Goal: Task Accomplishment & Management: Manage account settings

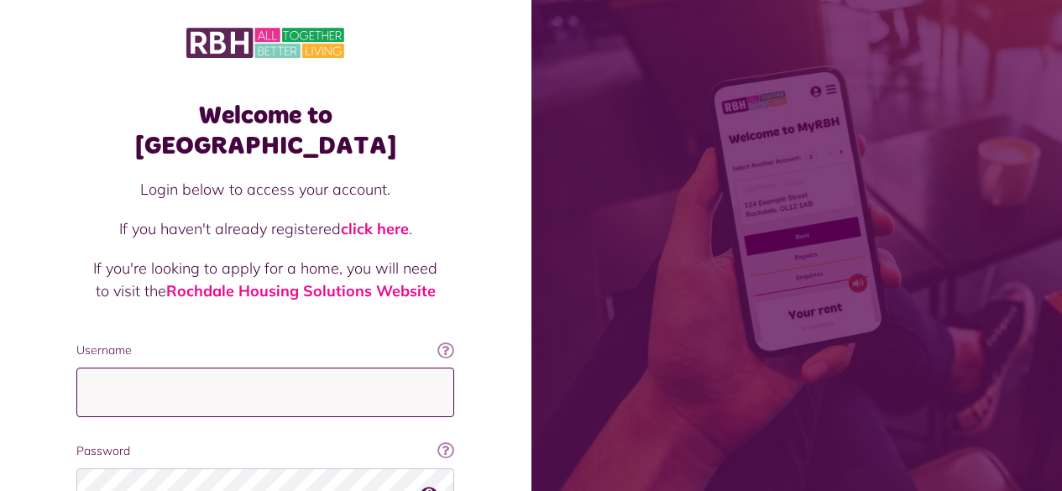
click at [152, 376] on input "Username" at bounding box center [265, 393] width 378 height 50
type input "**********"
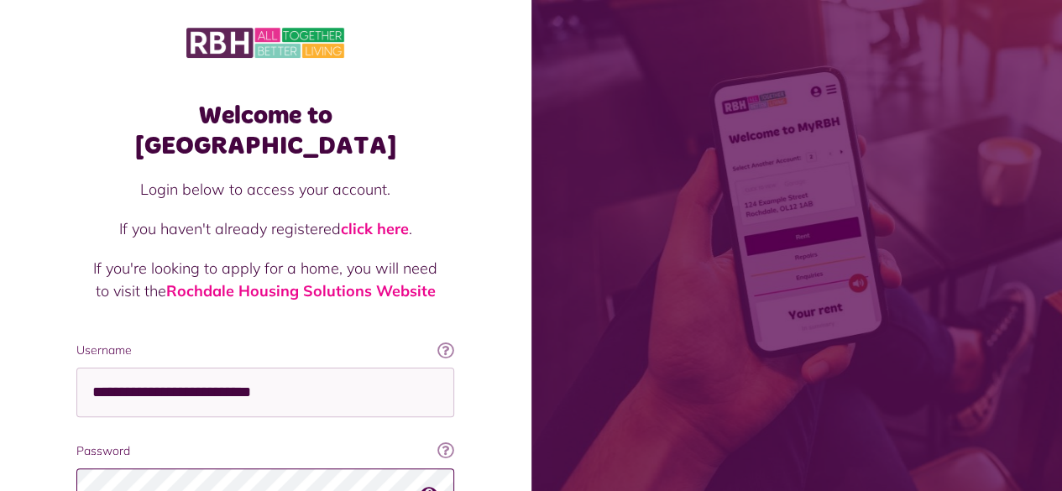
click at [429, 481] on button "button" at bounding box center [428, 492] width 17 height 23
click at [492, 402] on div "Welcome to MyRBH Login below to access your account. If you haven't already reg…" at bounding box center [265, 337] width 531 height 675
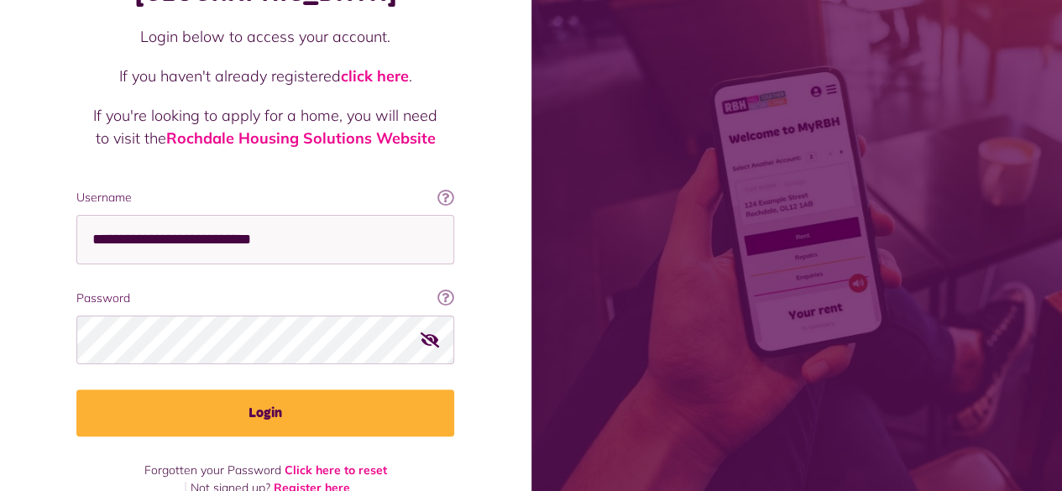
click at [275, 407] on div "**********" at bounding box center [265, 214] width 411 height 566
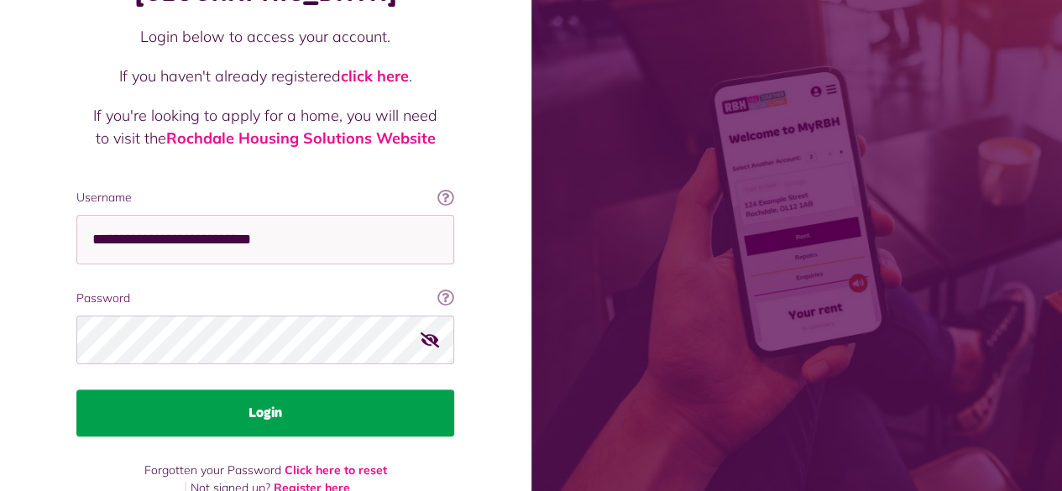
click at [269, 389] on button "Login" at bounding box center [265, 412] width 378 height 47
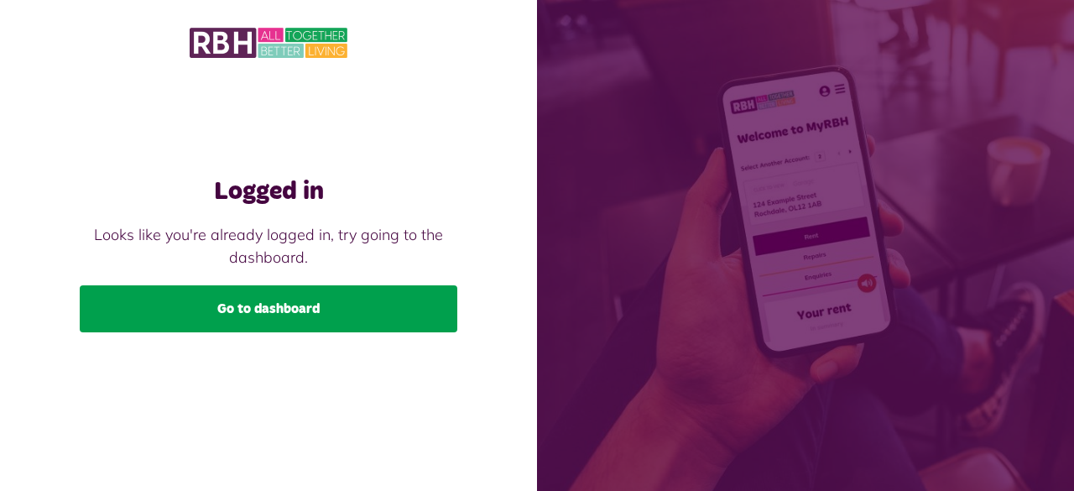
click at [304, 318] on link "Go to dashboard" at bounding box center [269, 308] width 378 height 47
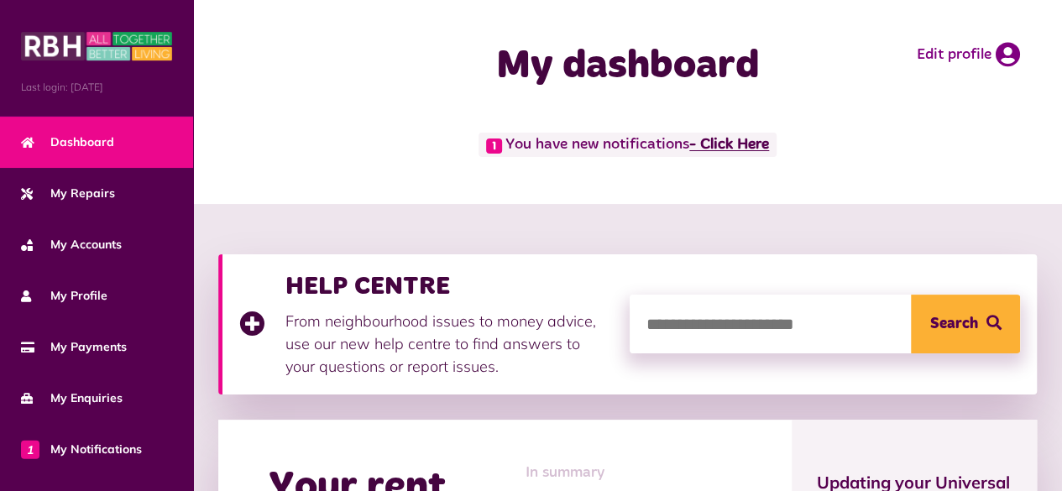
click at [737, 152] on link "- Click Here" at bounding box center [729, 145] width 80 height 15
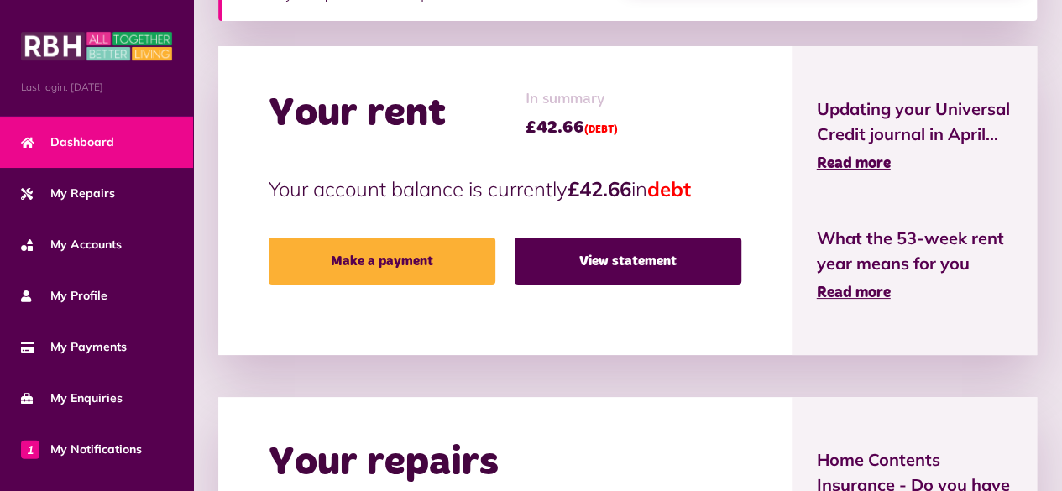
scroll to position [430, 0]
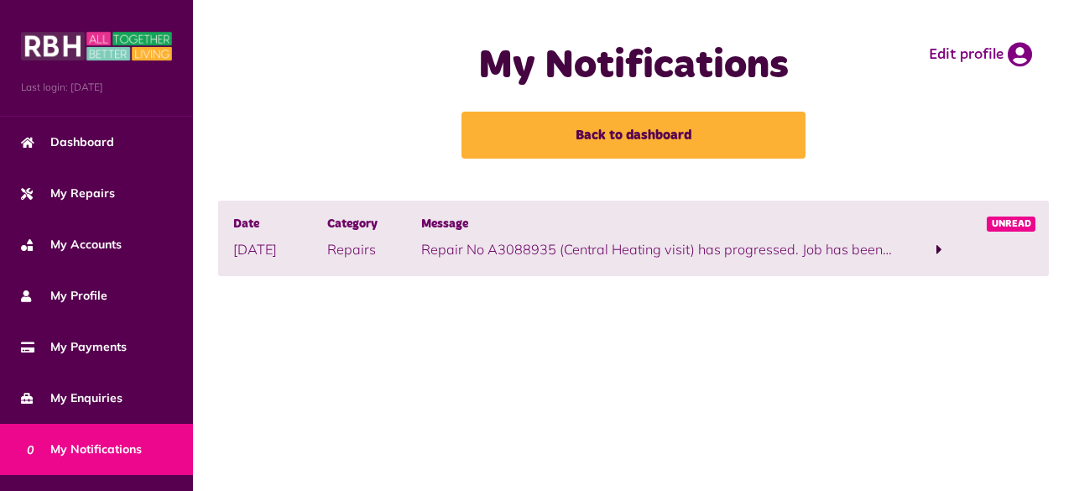
click at [790, 253] on p "Repair No A3088935 (Central Heating visit) has progressed. Job has been financi…" at bounding box center [656, 249] width 471 height 20
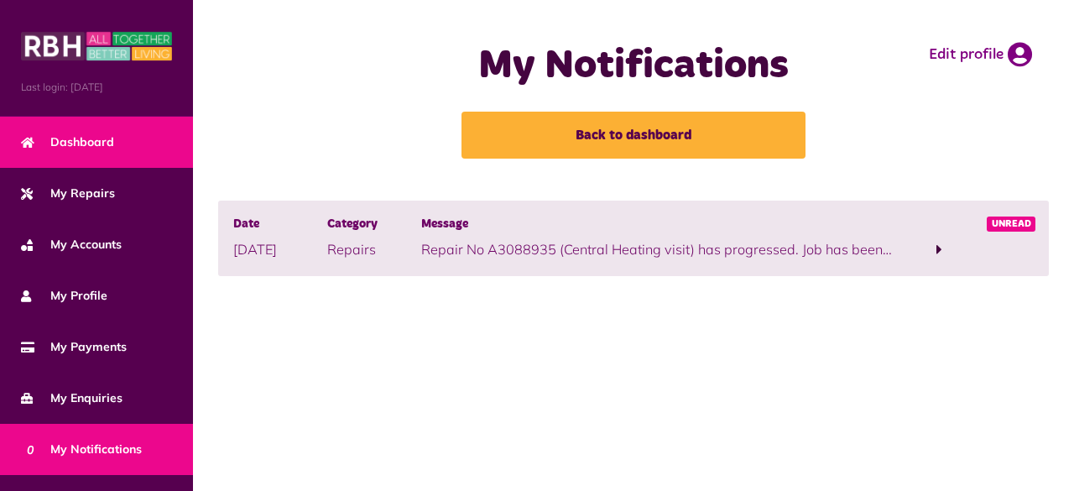
click at [109, 144] on span "Dashboard" at bounding box center [67, 142] width 93 height 18
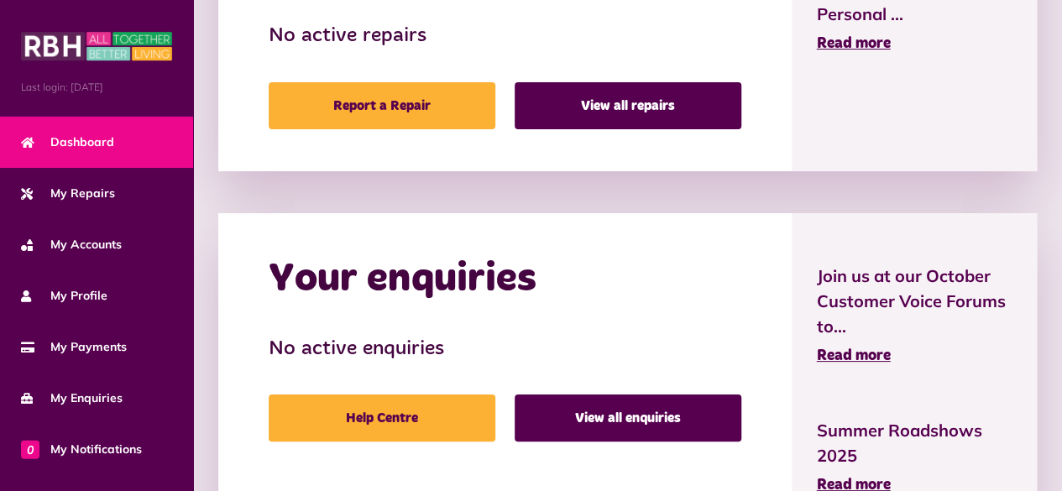
scroll to position [968, 0]
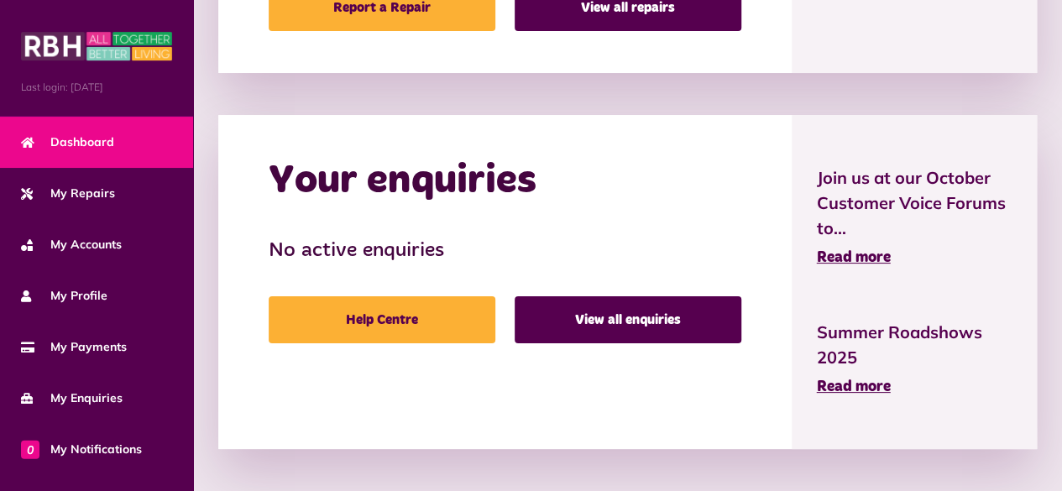
click at [116, 135] on link "Dashboard" at bounding box center [96, 142] width 193 height 51
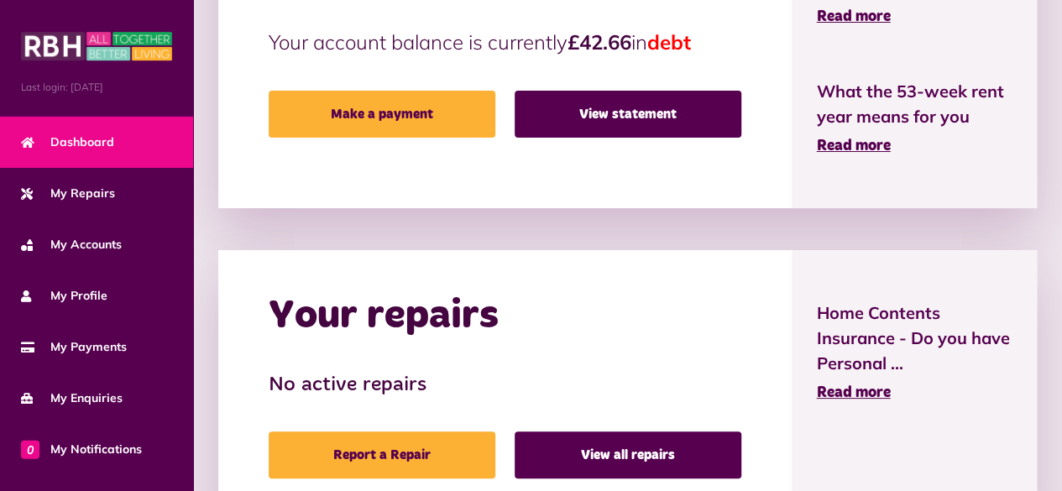
scroll to position [433, 0]
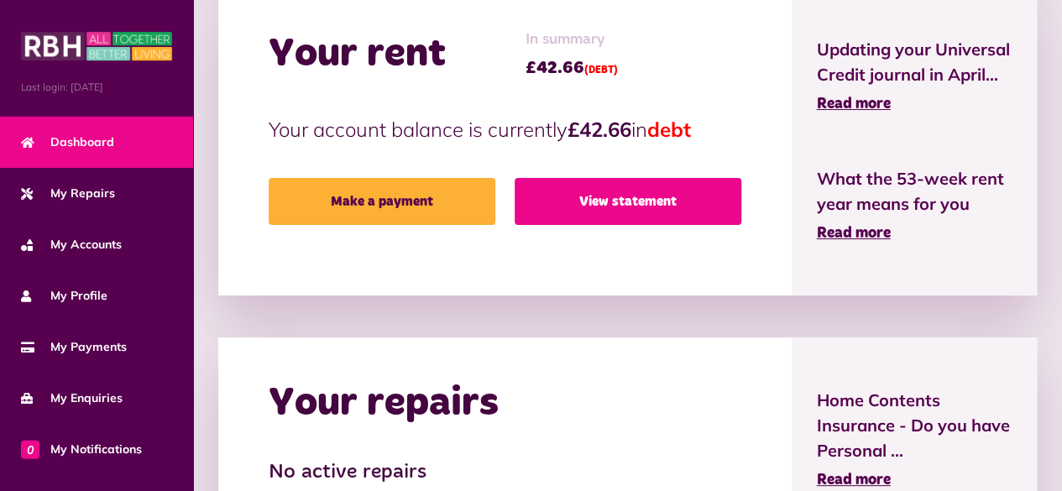
click at [614, 196] on link "View statement" at bounding box center [627, 201] width 227 height 47
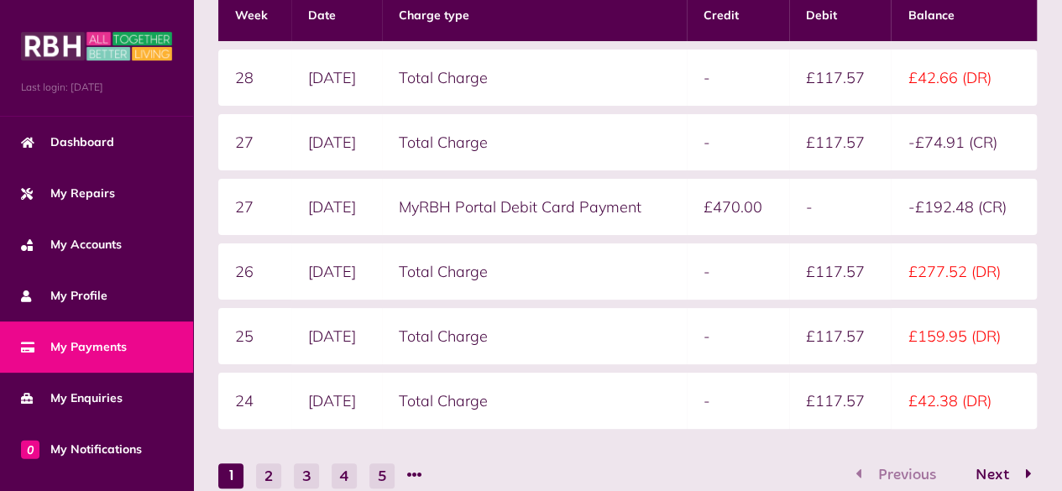
scroll to position [351, 0]
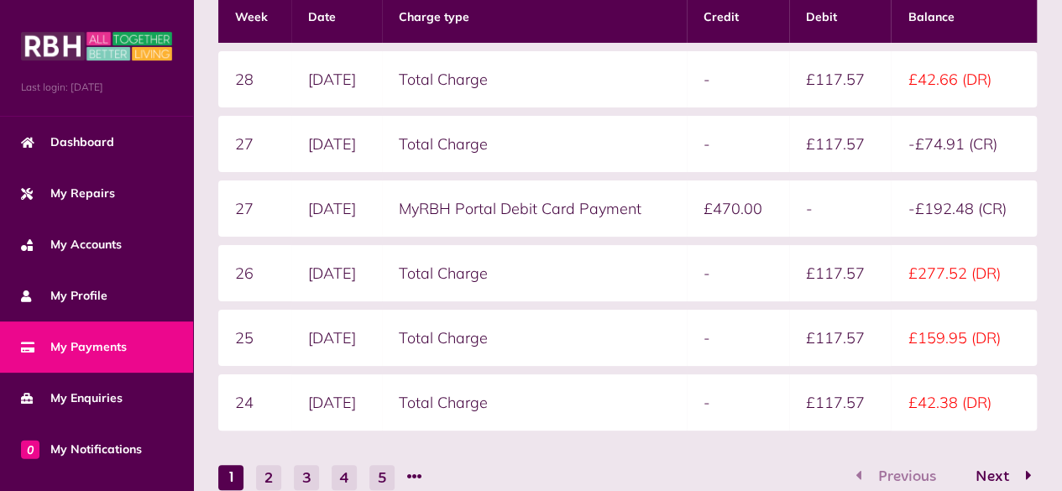
click at [598, 207] on td "MyRBH Portal Debit Card Payment" at bounding box center [534, 208] width 305 height 56
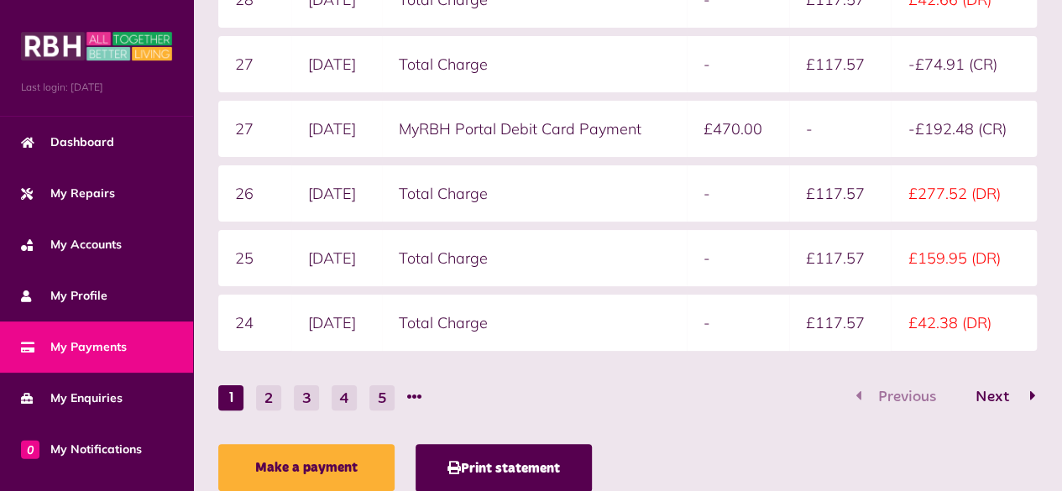
click at [993, 395] on span "Next" at bounding box center [992, 396] width 59 height 15
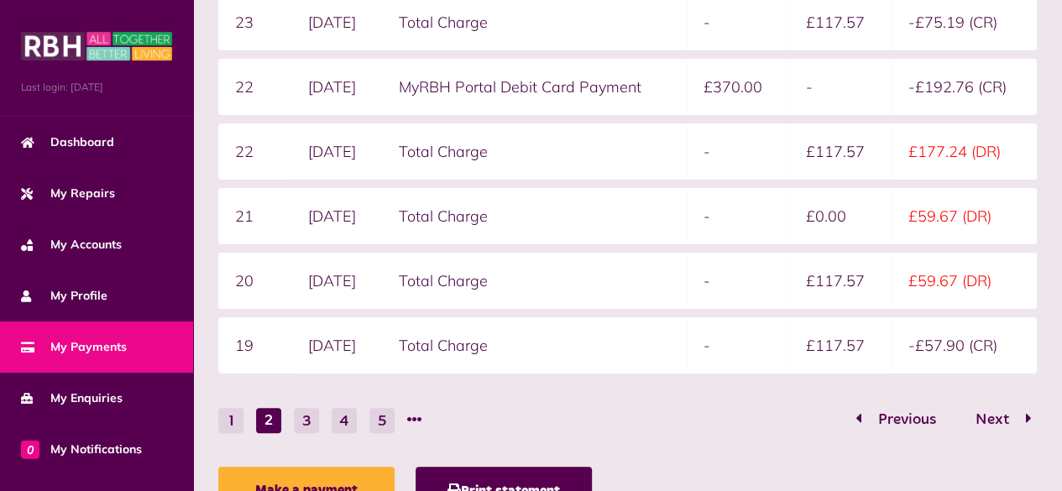
scroll to position [488, 0]
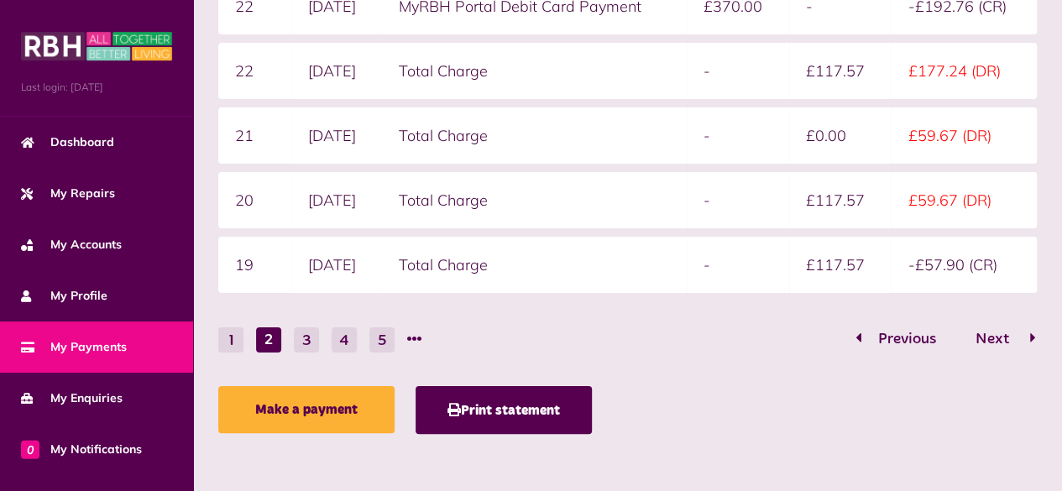
click at [991, 337] on span "Next" at bounding box center [992, 339] width 59 height 15
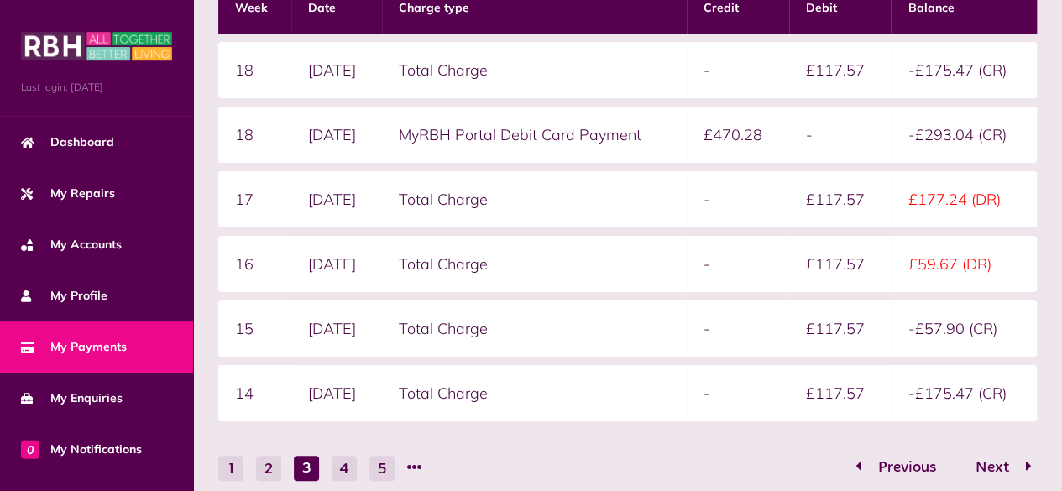
scroll to position [371, 0]
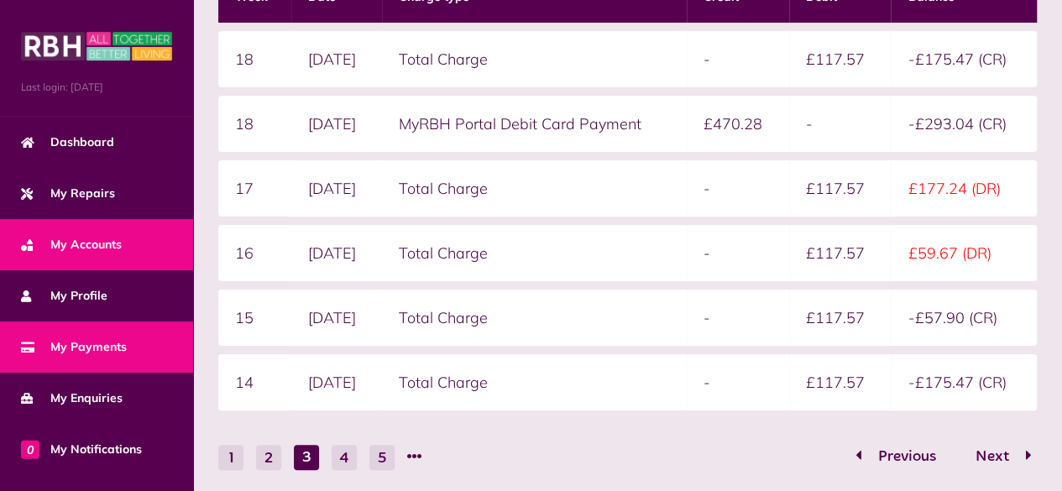
click at [104, 236] on span "My Accounts" at bounding box center [71, 245] width 101 height 18
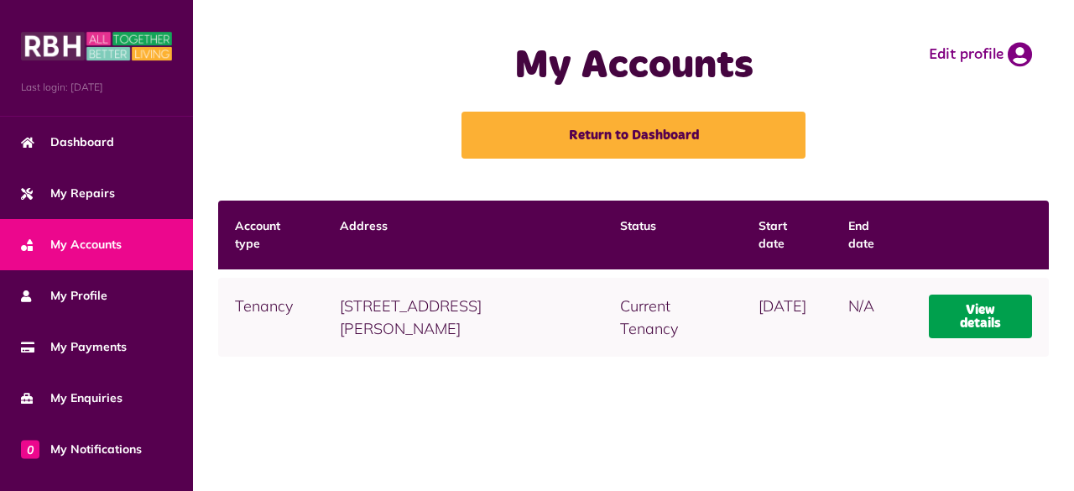
click at [970, 316] on link "View details" at bounding box center [980, 317] width 103 height 44
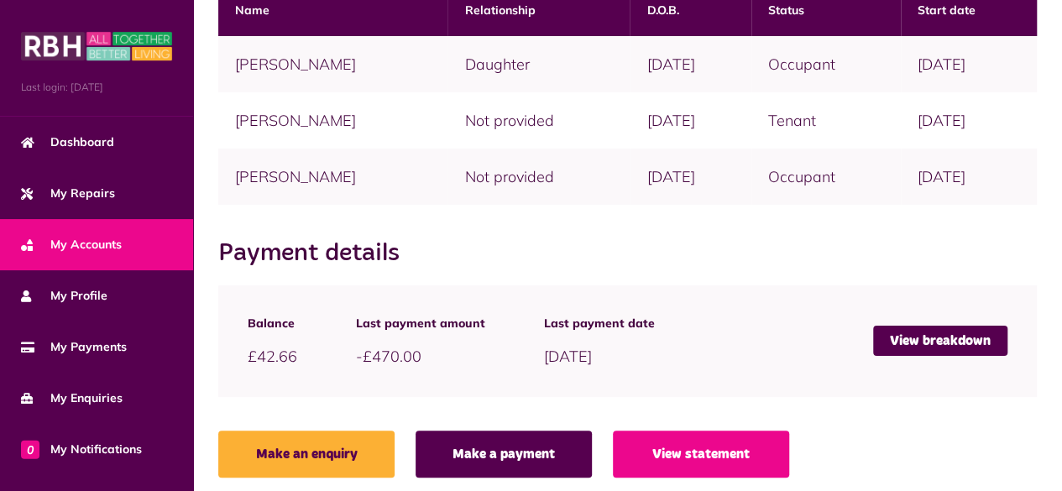
scroll to position [488, 0]
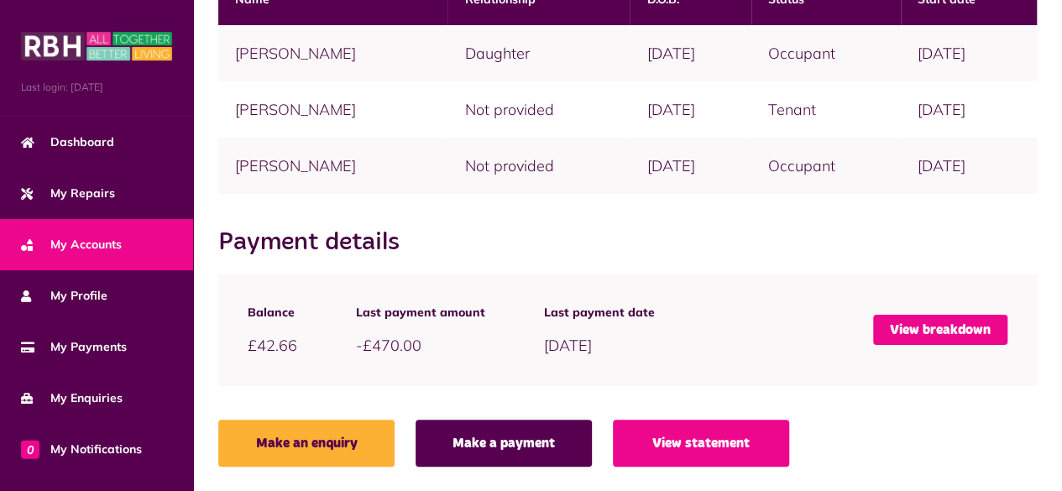
click at [904, 332] on link "View breakdown" at bounding box center [940, 330] width 134 height 30
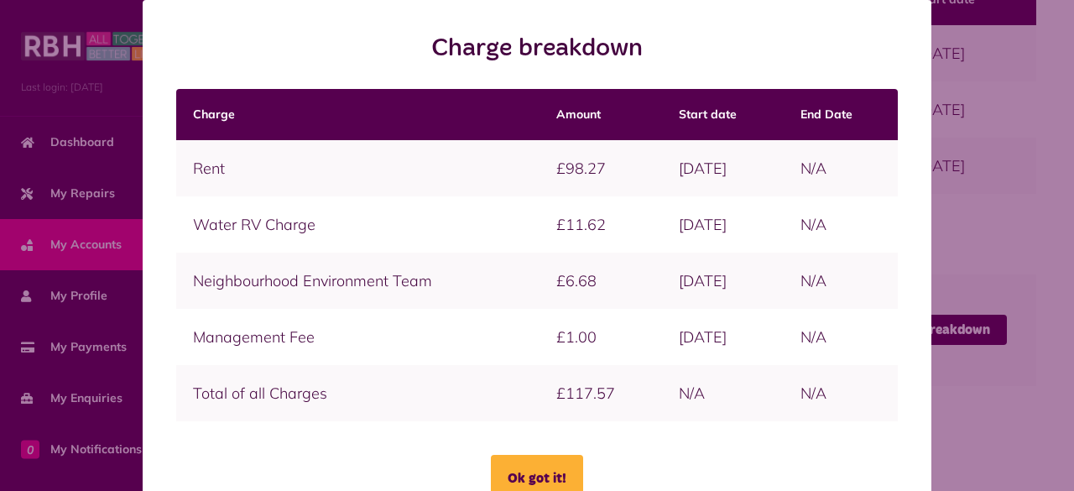
click at [1016, 269] on div "Charge breakdown Charge Amount Start date End Date Ok got it!" at bounding box center [537, 272] width 1061 height 544
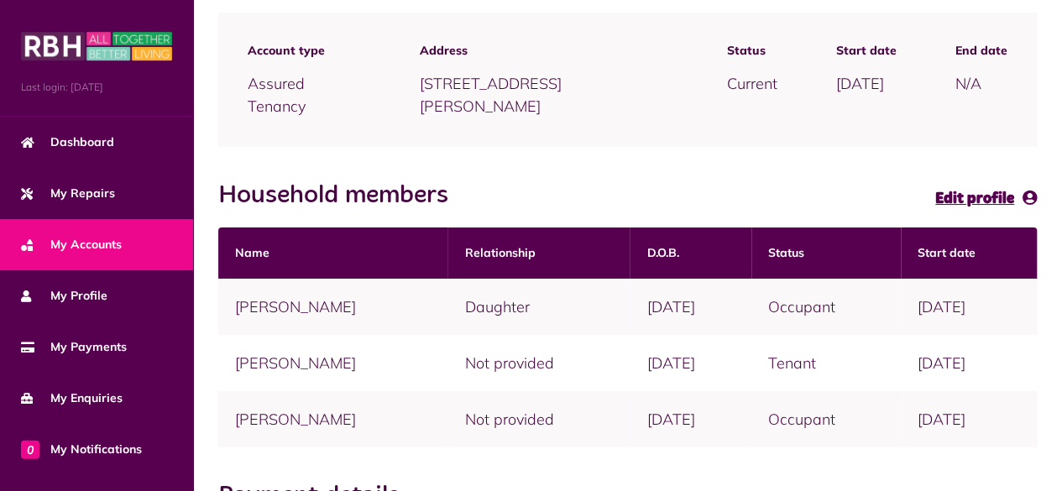
scroll to position [222, 0]
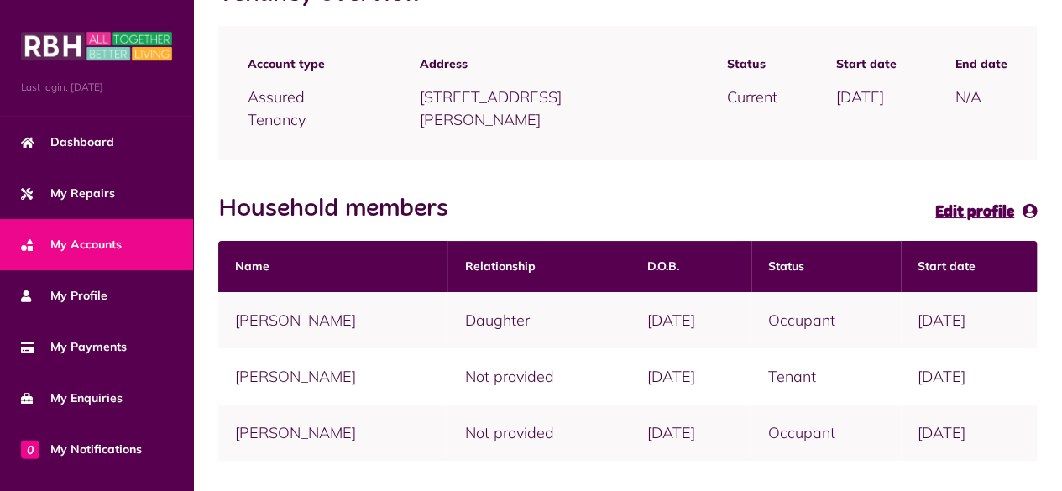
drag, startPoint x: 1057, startPoint y: 145, endPoint x: 1062, endPoint y: 42, distance: 103.3
click at [1061, 42] on html "Menu Last login: 03/10/2025 Dashboard My Repairs My Accounts My Profile 0" at bounding box center [531, 268] width 1062 height 980
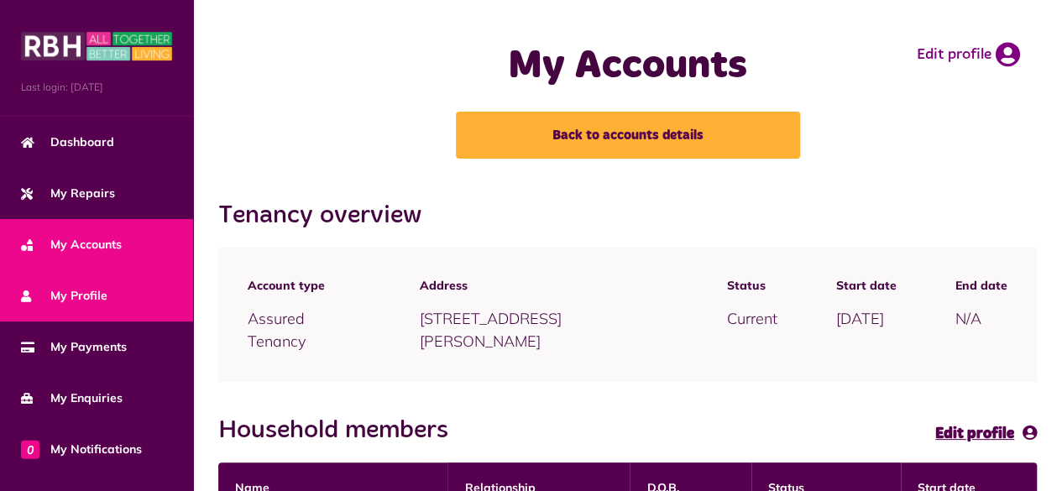
click at [44, 290] on span "My Profile" at bounding box center [64, 296] width 86 height 18
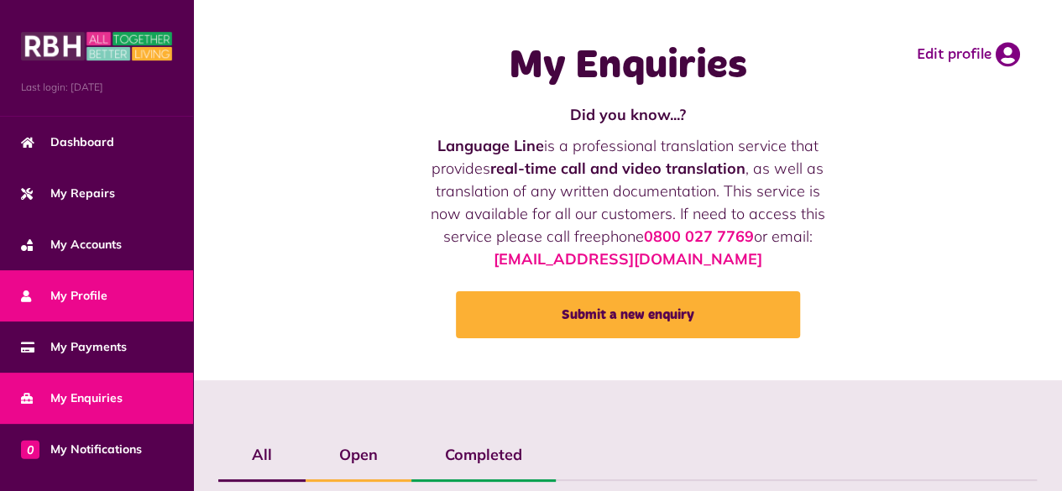
click at [102, 300] on span "My Profile" at bounding box center [64, 296] width 86 height 18
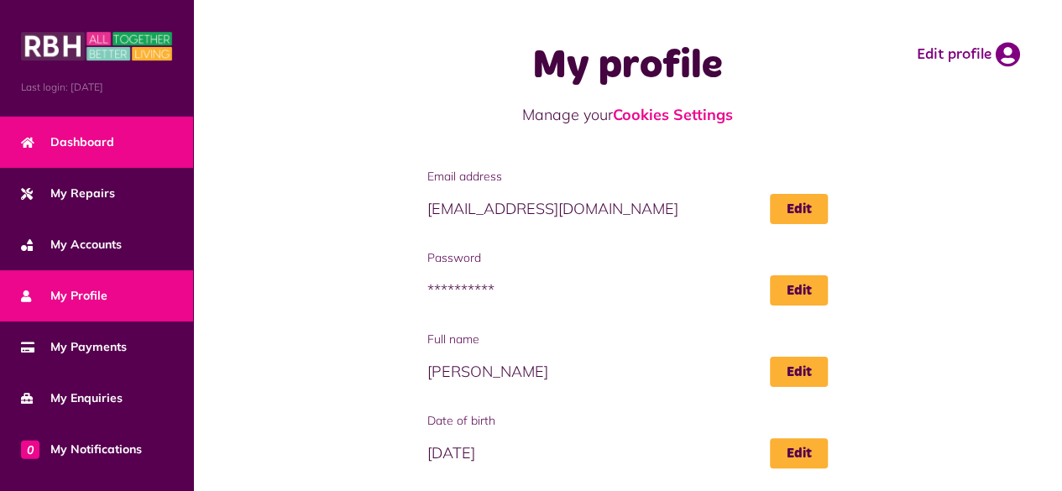
click at [70, 147] on span "Dashboard" at bounding box center [67, 142] width 93 height 18
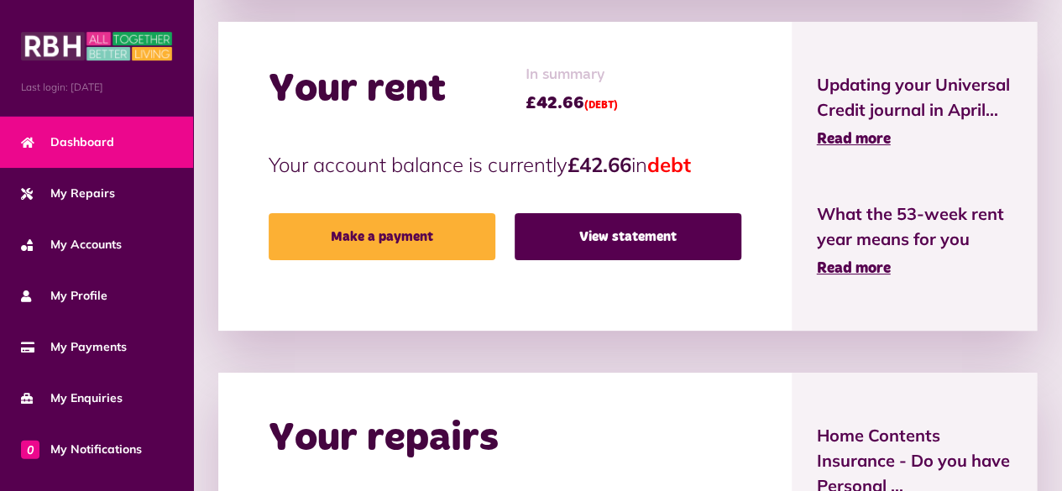
scroll to position [352, 0]
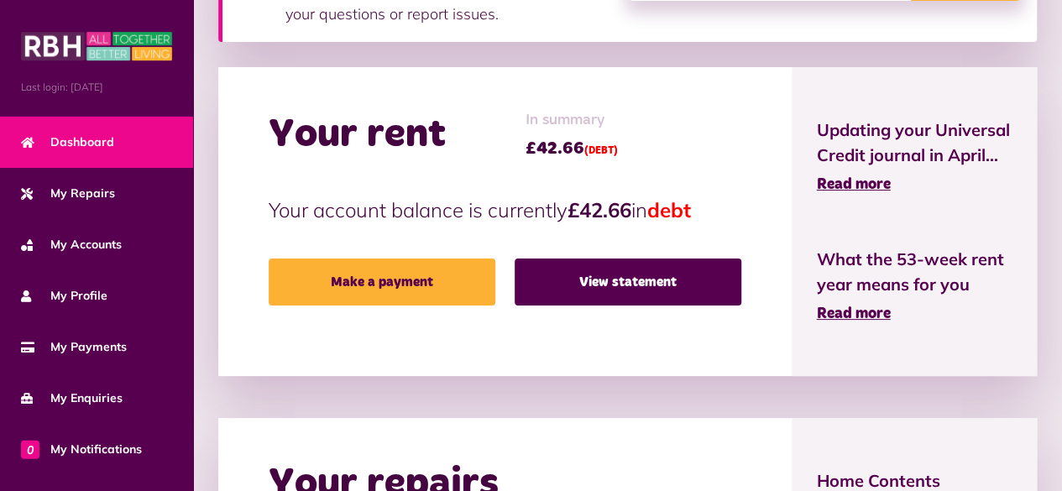
click at [547, 133] on div "In summary £42.66 (DEBT)" at bounding box center [571, 135] width 92 height 52
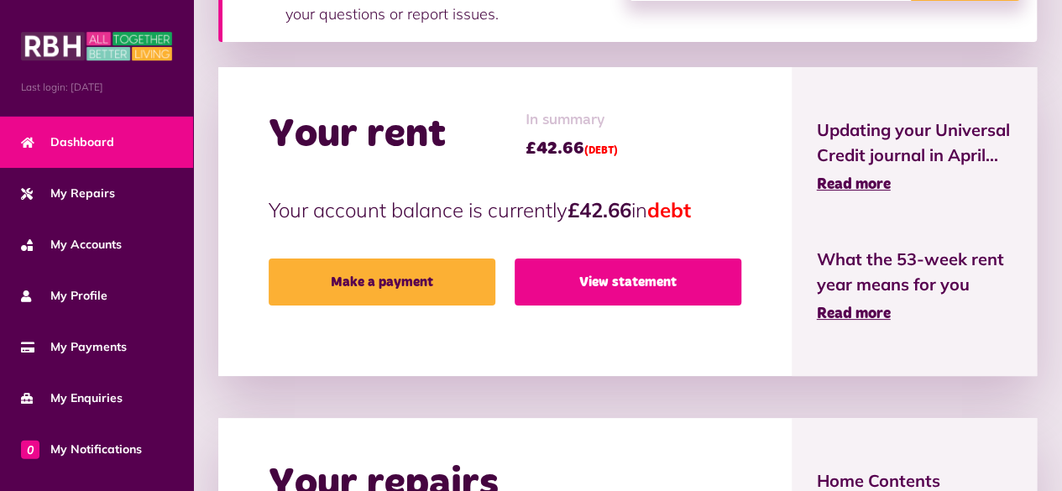
click at [577, 268] on link "View statement" at bounding box center [627, 281] width 227 height 47
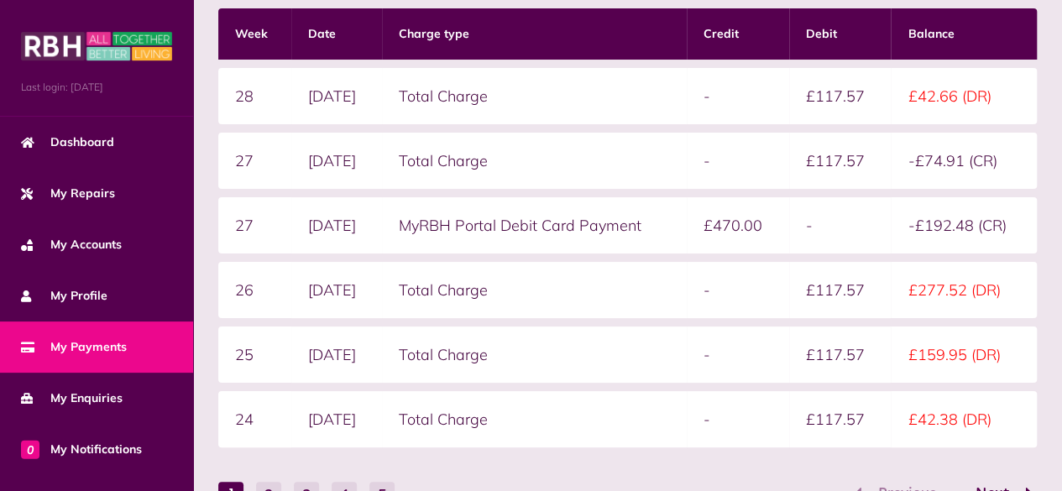
scroll to position [321, 0]
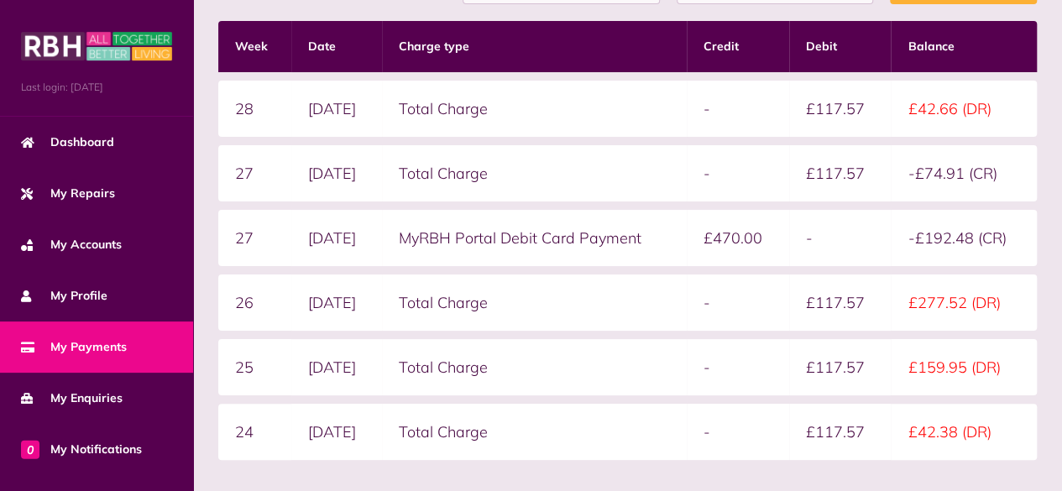
click at [666, 248] on td "MyRBH Portal Debit Card Payment" at bounding box center [534, 238] width 305 height 56
click at [636, 296] on td "Total Charge" at bounding box center [534, 302] width 305 height 56
click at [687, 191] on td "Total Charge" at bounding box center [534, 173] width 305 height 56
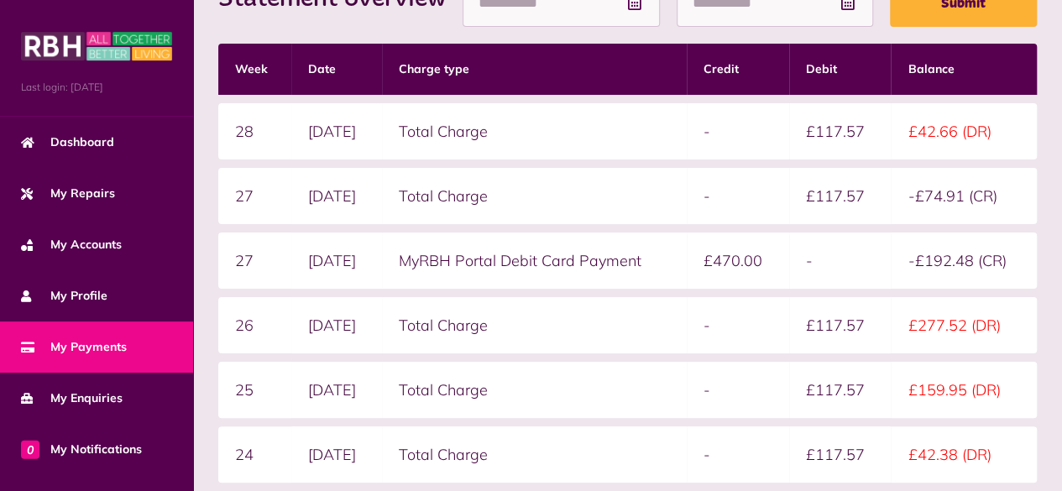
scroll to position [0, 0]
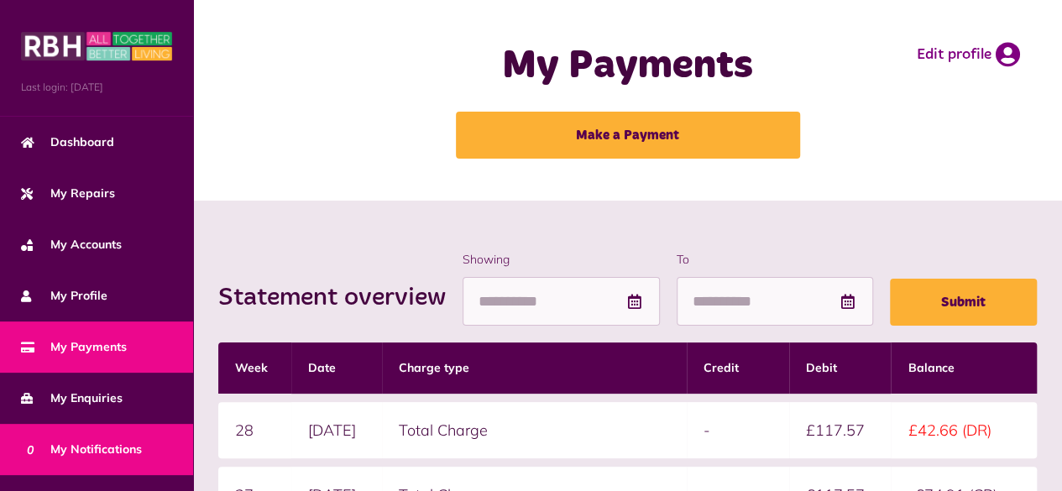
click at [91, 429] on link "0 My Notifications" at bounding box center [96, 449] width 193 height 51
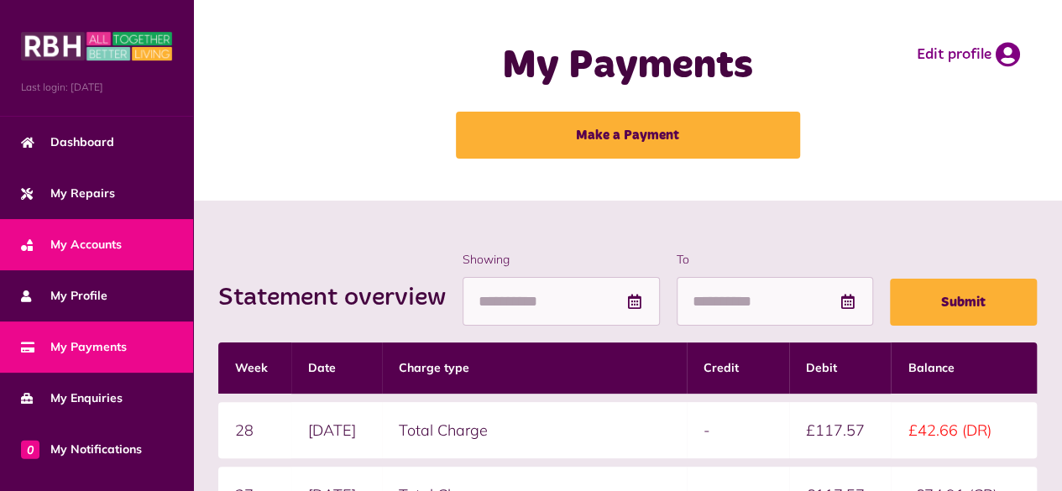
click at [55, 251] on link "My Accounts" at bounding box center [96, 244] width 193 height 51
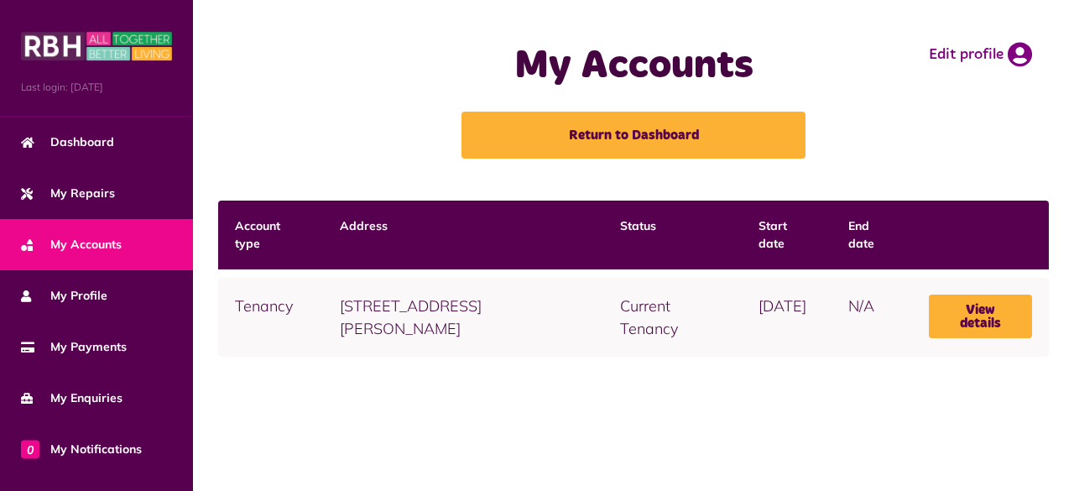
click at [106, 297] on span "My Profile" at bounding box center [64, 296] width 86 height 18
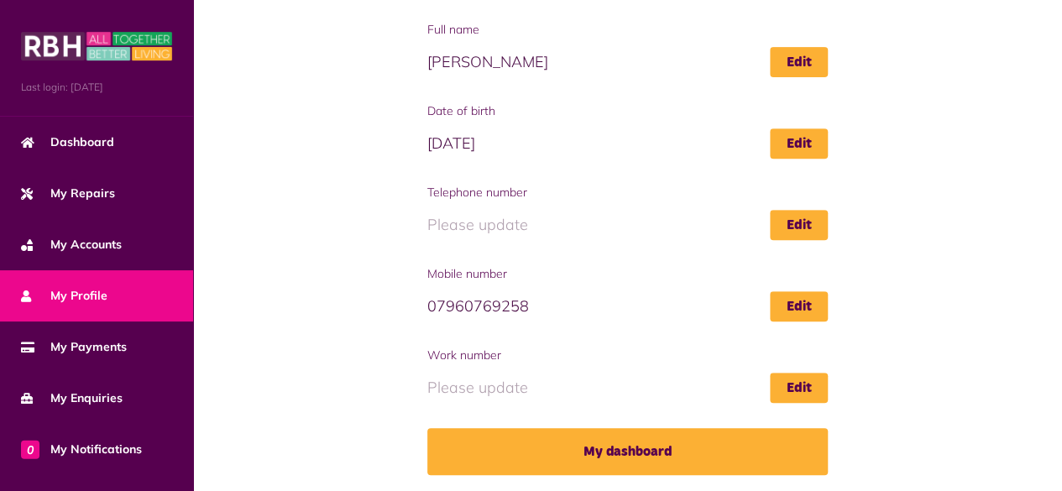
scroll to position [260, 0]
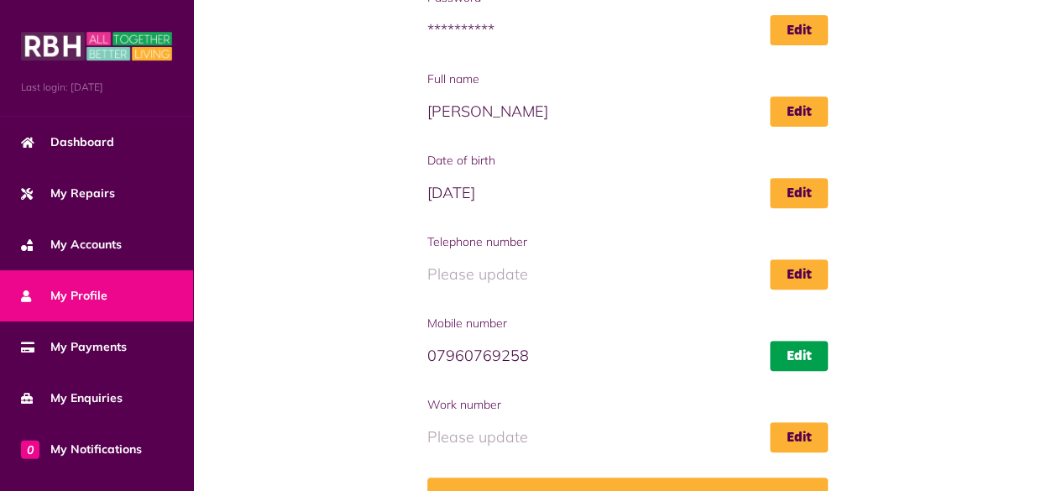
click at [794, 354] on link "Edit" at bounding box center [799, 356] width 58 height 30
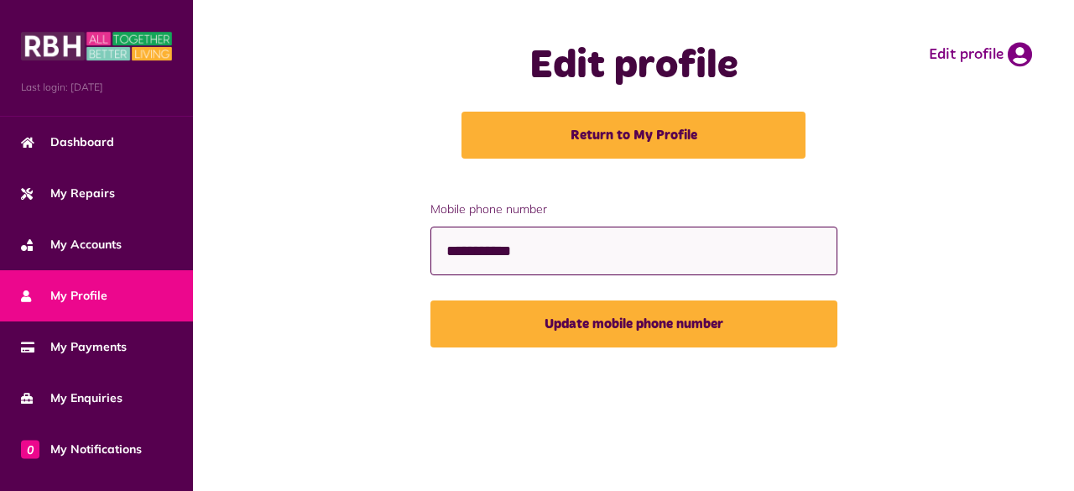
drag, startPoint x: 574, startPoint y: 270, endPoint x: 211, endPoint y: 349, distance: 371.0
click at [211, 349] on div "**********" at bounding box center [634, 287] width 848 height 173
click at [627, 251] on input "**********" at bounding box center [634, 251] width 407 height 49
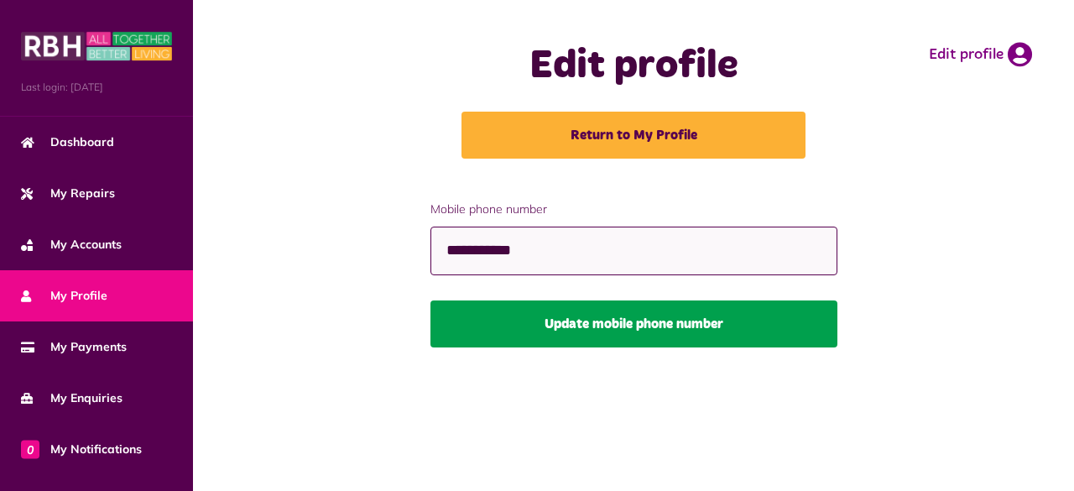
type input "**********"
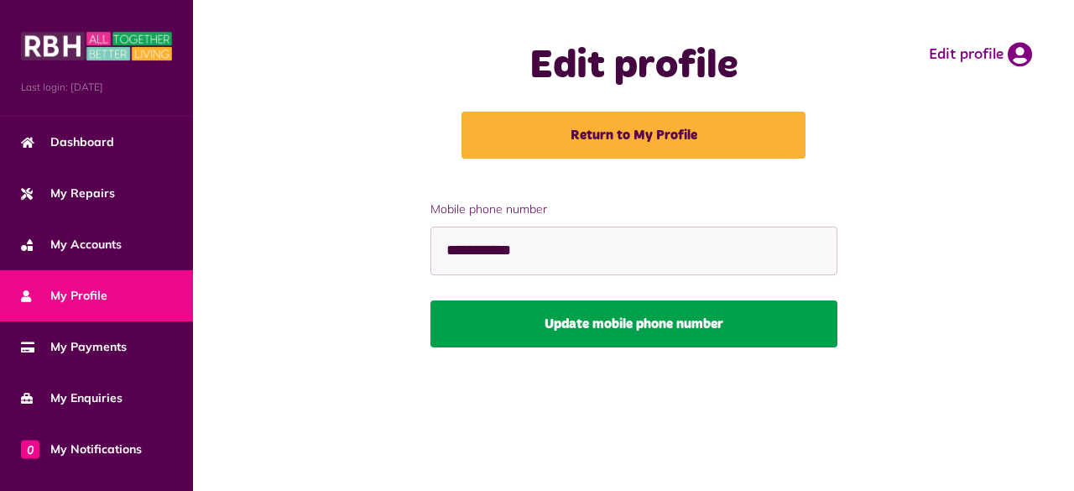
click at [606, 315] on button "Update mobile phone number" at bounding box center [634, 323] width 407 height 47
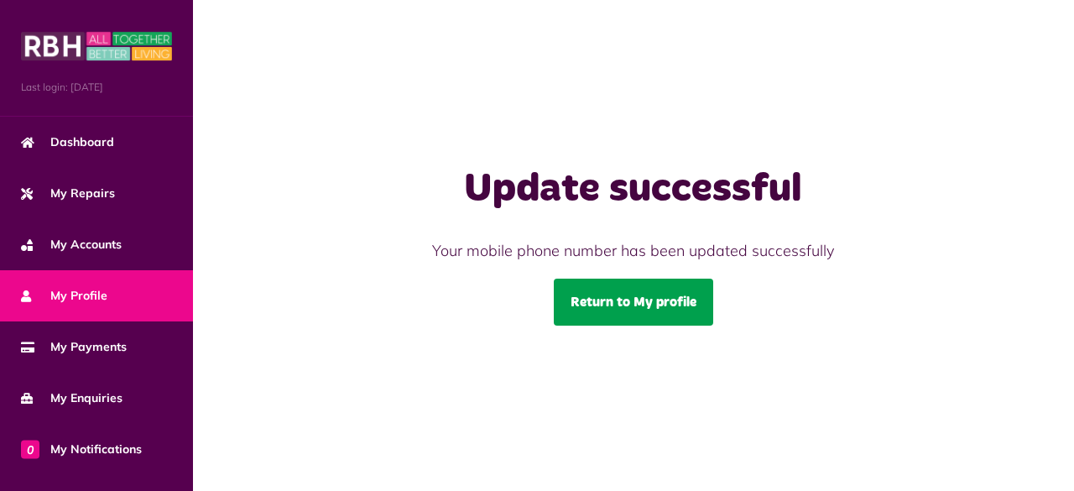
click at [593, 296] on link "Return to My profile" at bounding box center [633, 302] width 159 height 47
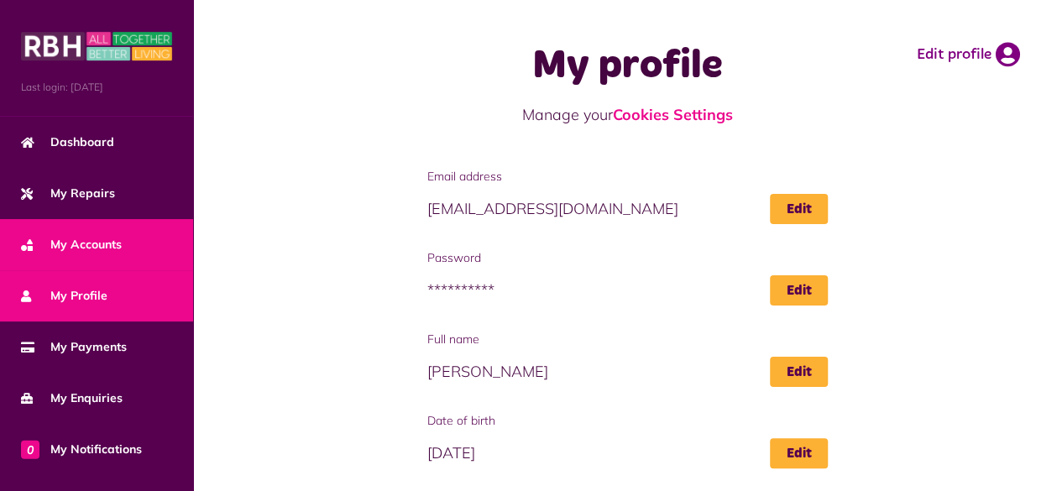
click at [124, 244] on link "My Accounts" at bounding box center [96, 244] width 193 height 51
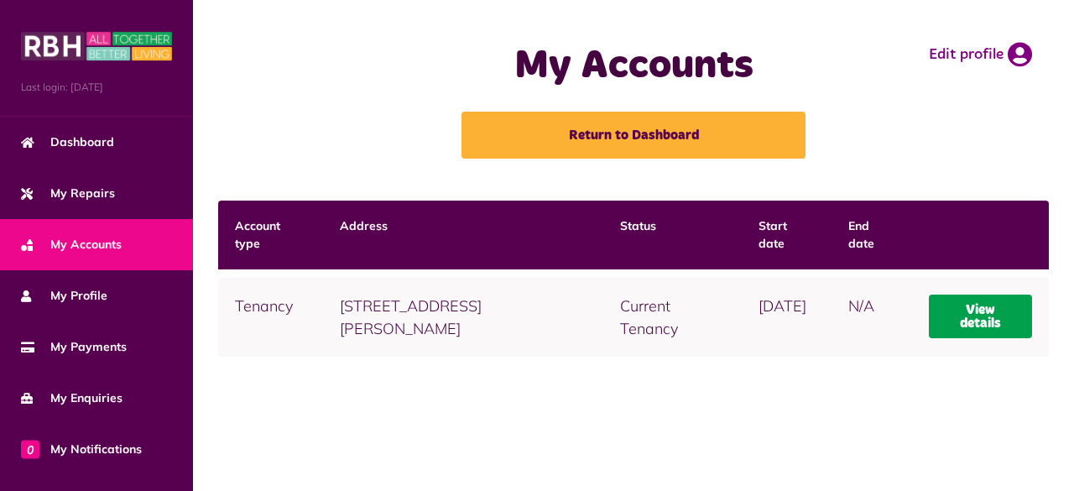
click at [953, 321] on link "View details" at bounding box center [980, 317] width 103 height 44
click at [969, 315] on link "View details" at bounding box center [980, 317] width 103 height 44
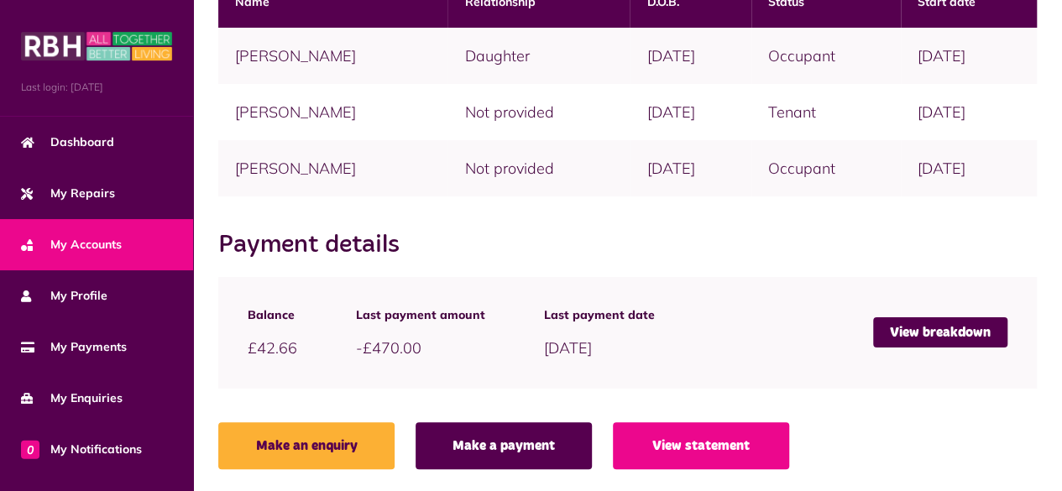
scroll to position [488, 0]
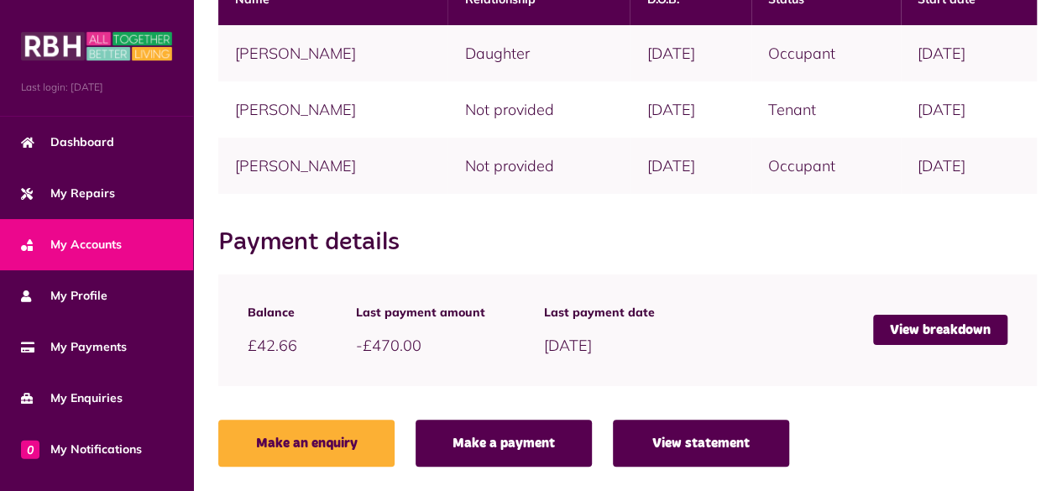
click at [755, 452] on link "View statement" at bounding box center [701, 443] width 176 height 47
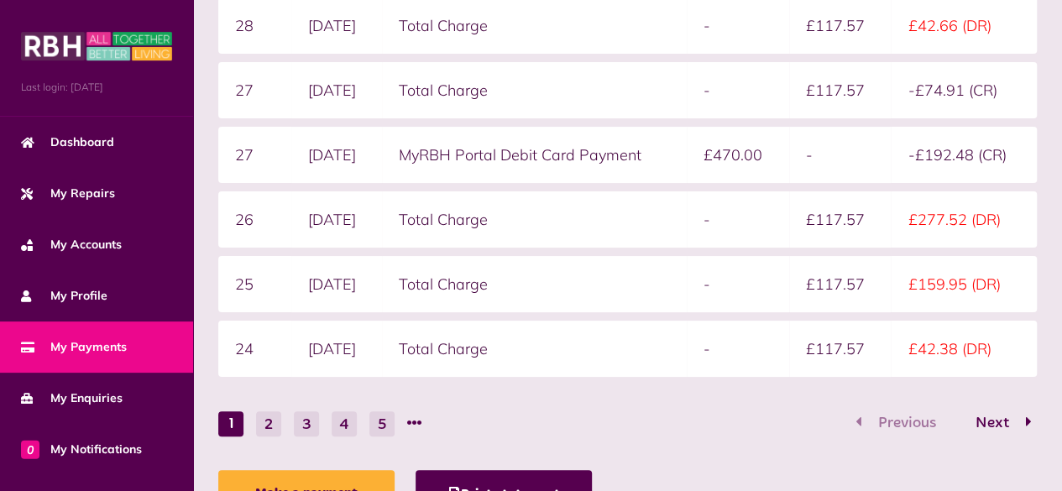
scroll to position [418, 0]
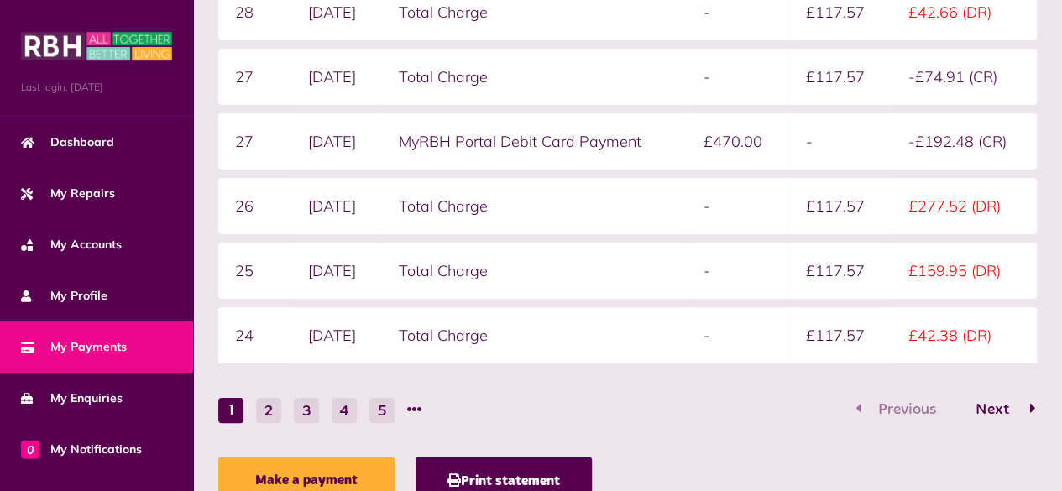
click at [980, 398] on button "Next" at bounding box center [997, 410] width 79 height 24
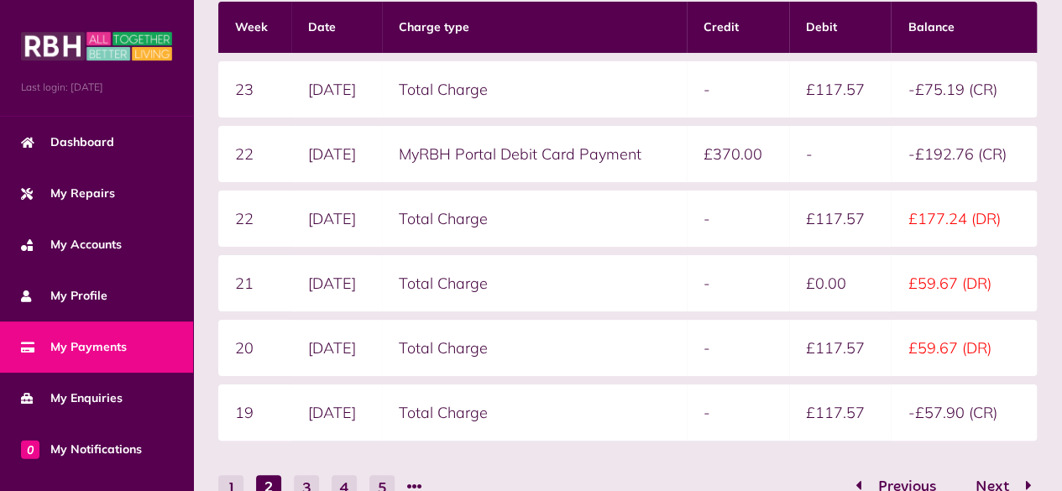
scroll to position [368, 0]
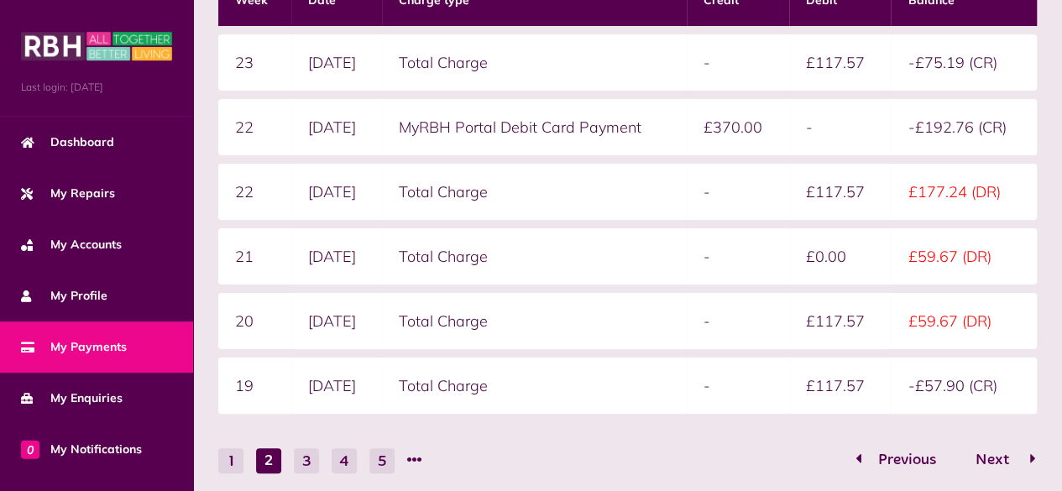
click at [1004, 458] on span "Next" at bounding box center [992, 459] width 59 height 15
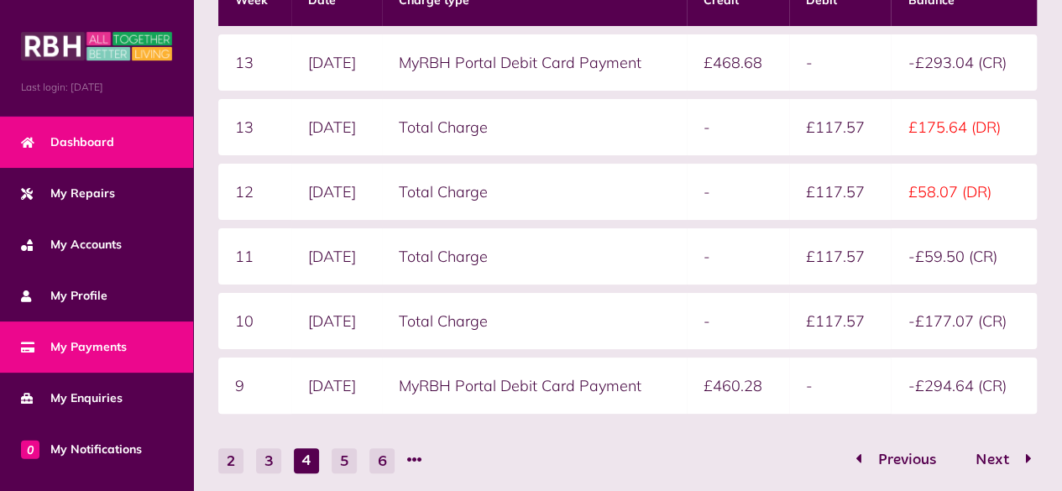
click at [77, 159] on link "Dashboard" at bounding box center [96, 142] width 193 height 51
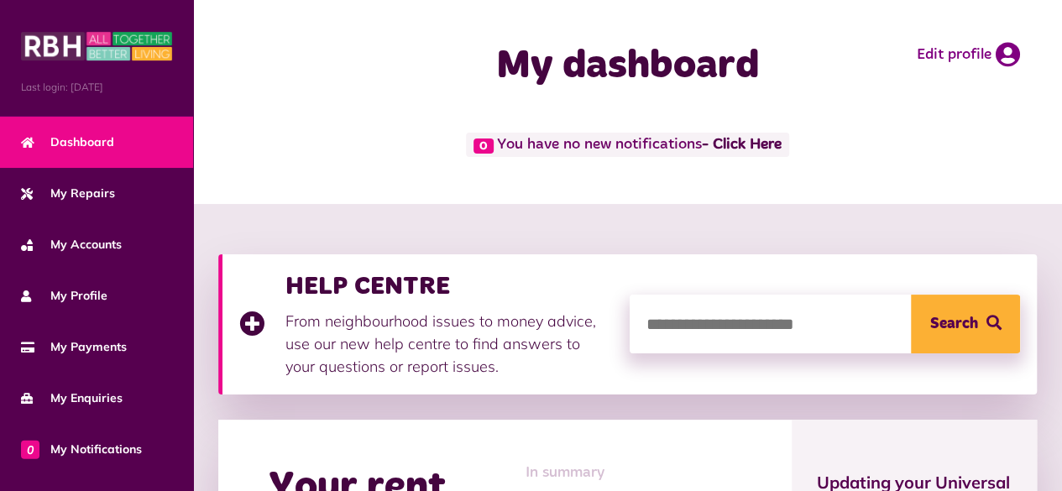
scroll to position [430, 0]
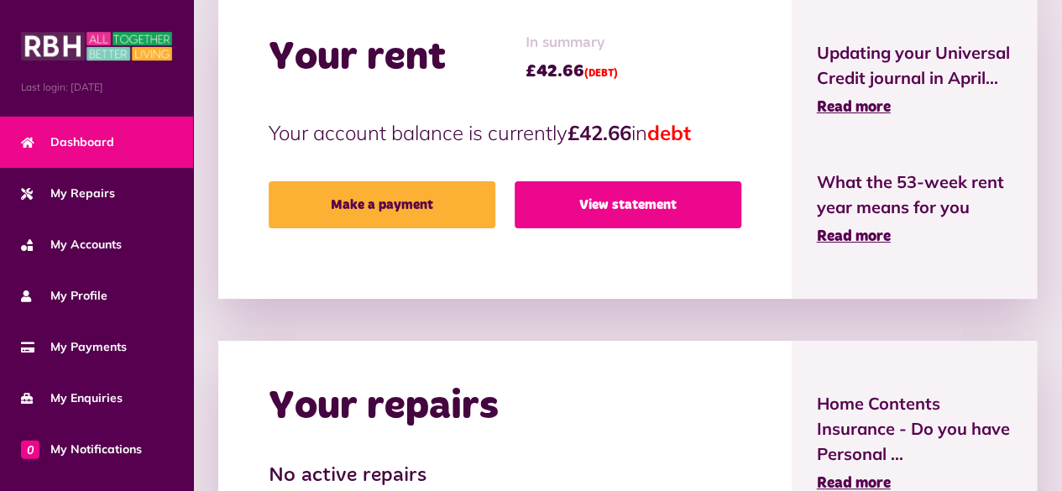
click at [673, 212] on link "View statement" at bounding box center [627, 204] width 227 height 47
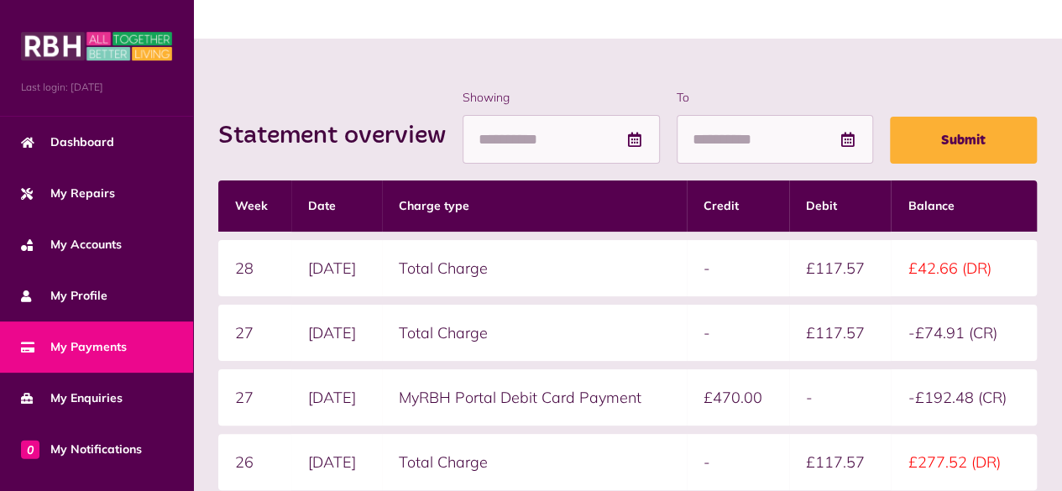
scroll to position [488, 0]
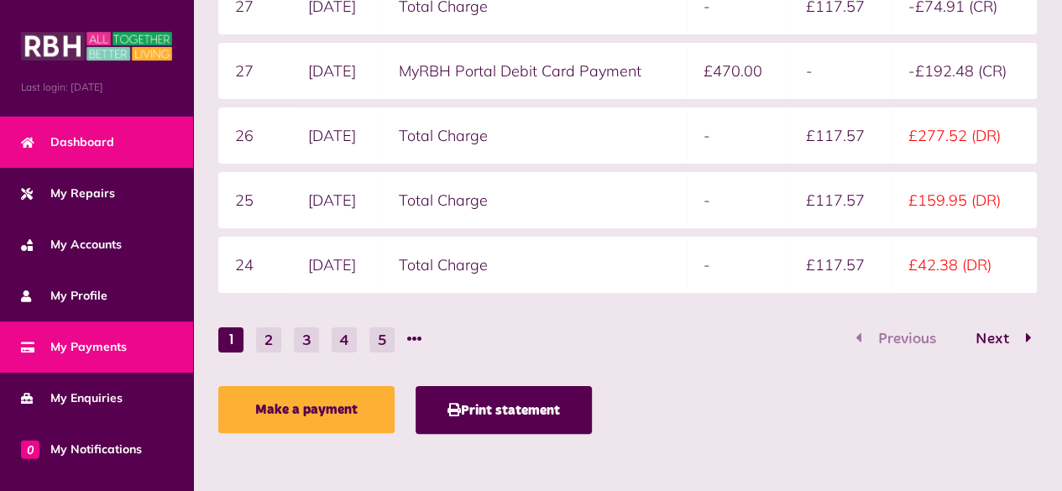
click at [94, 152] on link "Dashboard" at bounding box center [96, 142] width 193 height 51
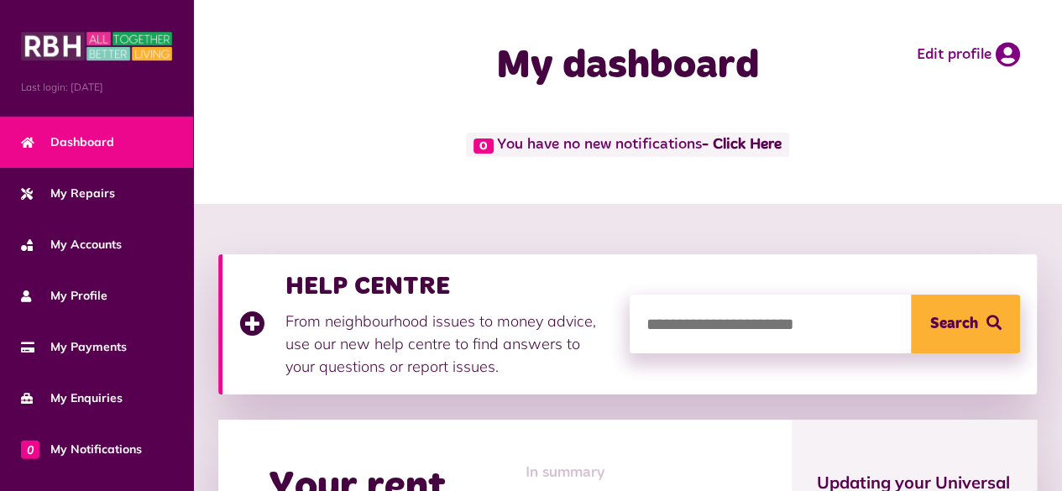
scroll to position [430, 0]
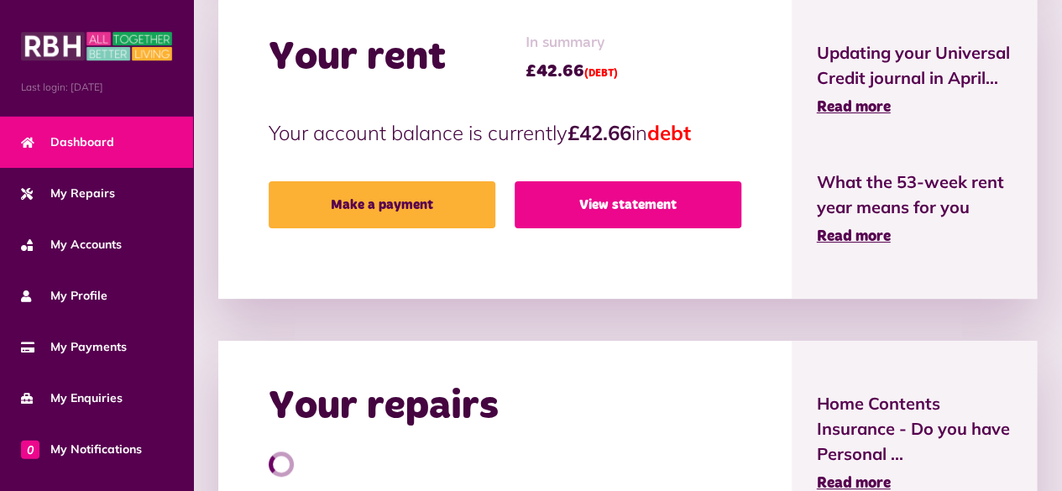
click at [610, 200] on link "View statement" at bounding box center [627, 204] width 227 height 47
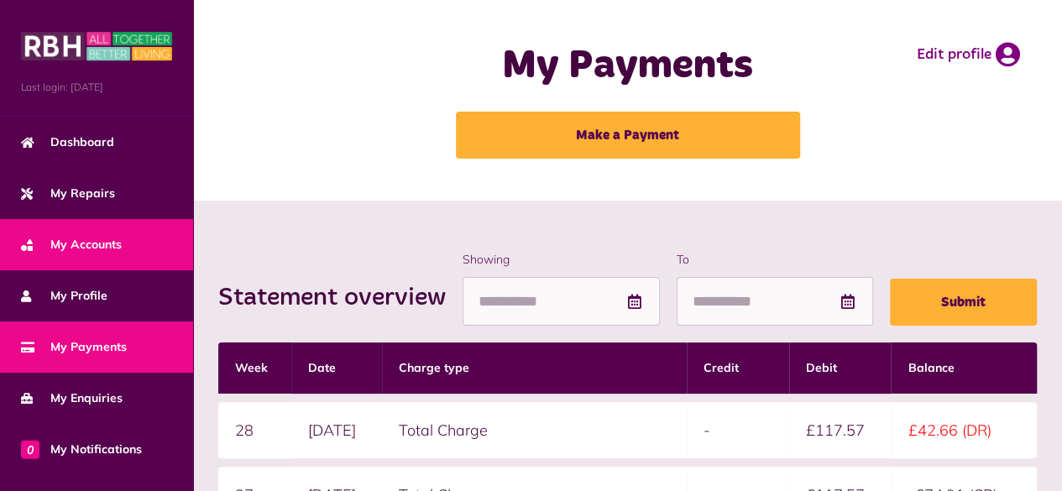
click at [75, 243] on span "My Accounts" at bounding box center [71, 245] width 101 height 18
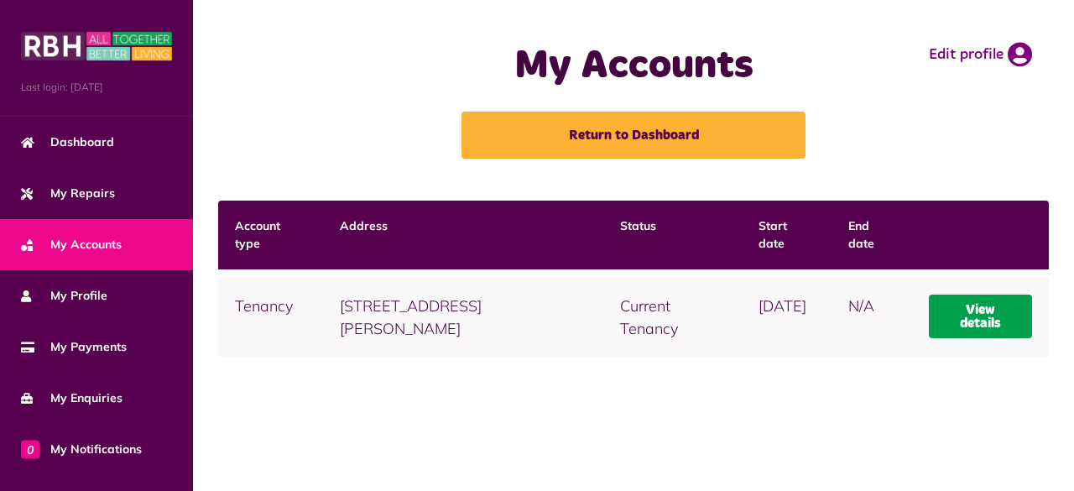
click at [970, 312] on link "View details" at bounding box center [980, 317] width 103 height 44
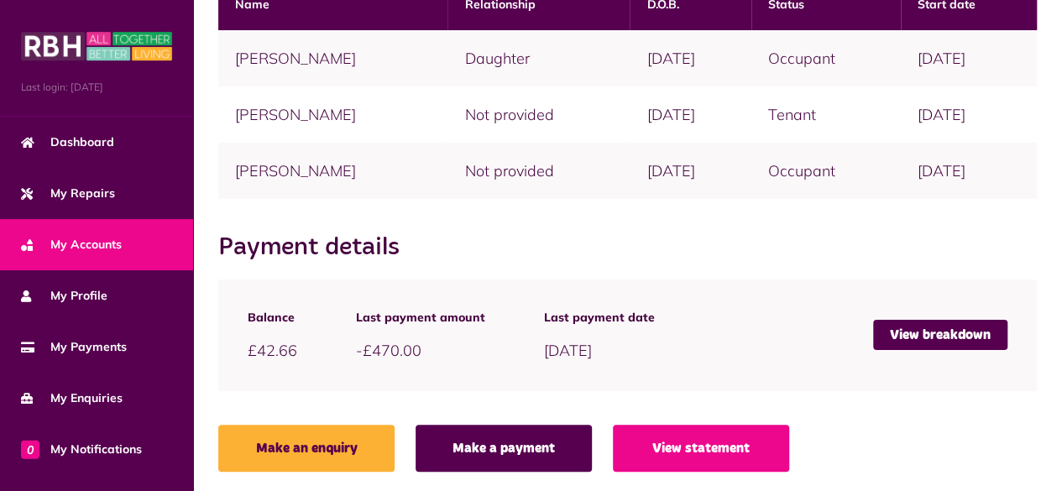
scroll to position [488, 0]
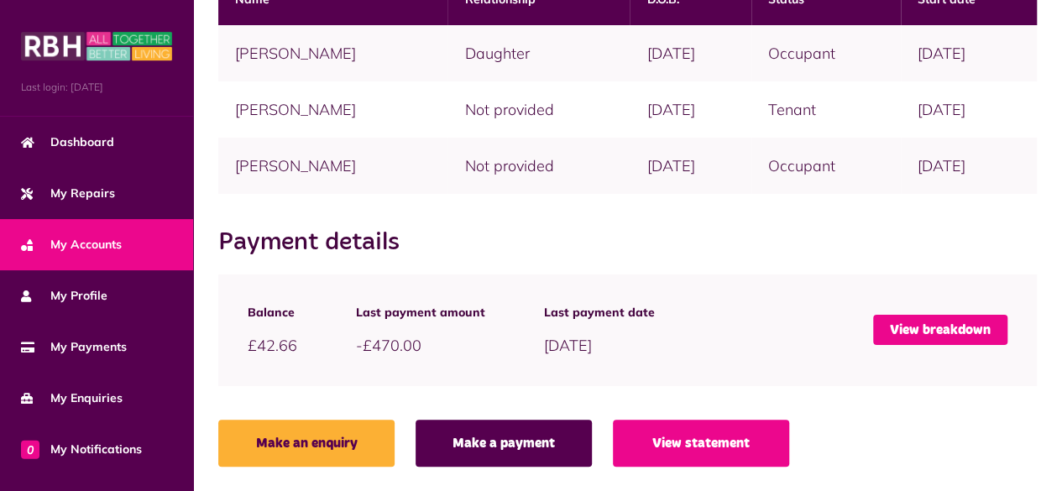
click at [907, 320] on link "View breakdown" at bounding box center [940, 330] width 134 height 30
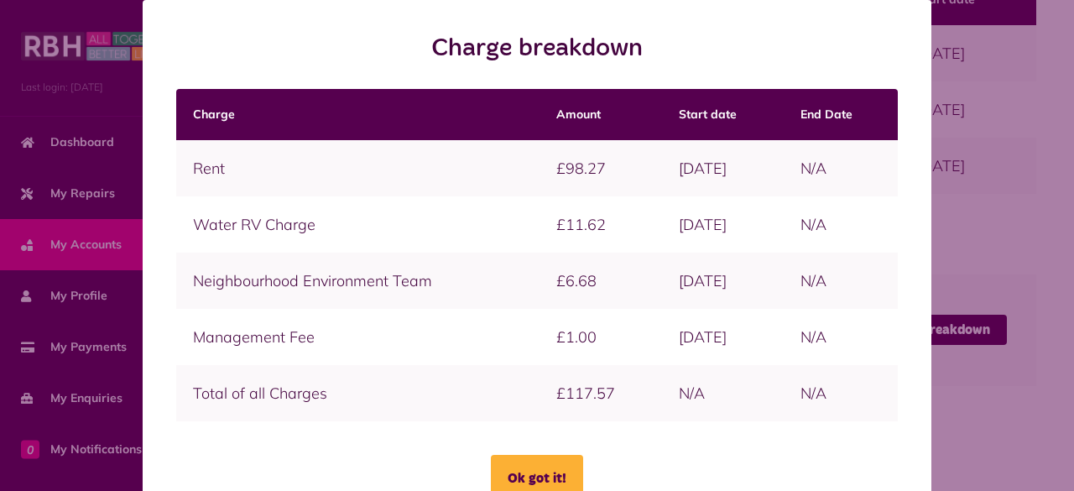
click at [982, 266] on div "Charge breakdown Charge Amount Start date End Date Ok got it!" at bounding box center [537, 272] width 1061 height 544
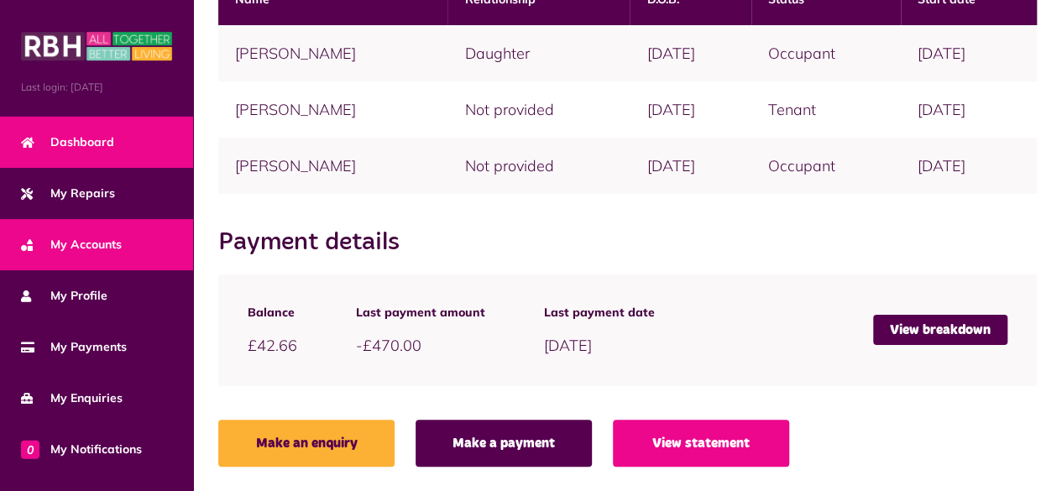
click at [81, 154] on link "Dashboard" at bounding box center [96, 142] width 193 height 51
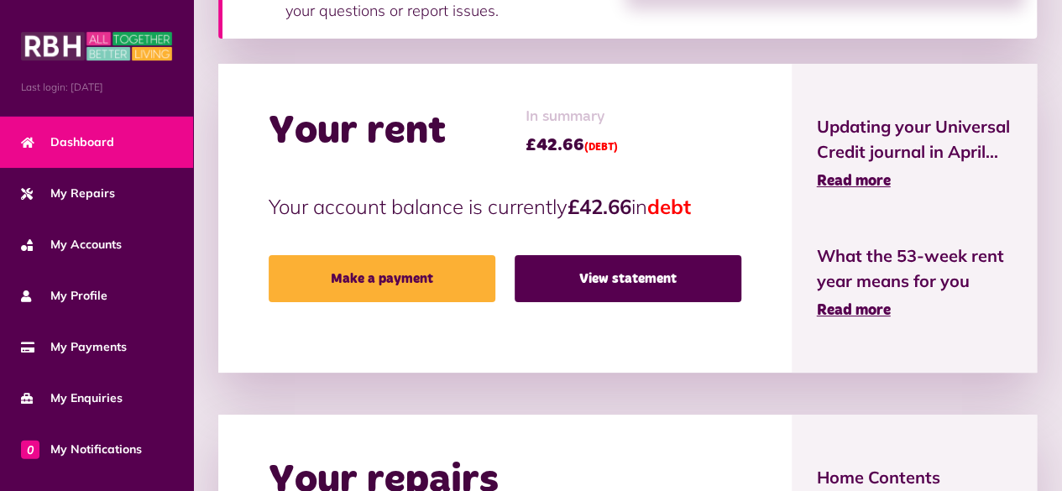
scroll to position [332, 0]
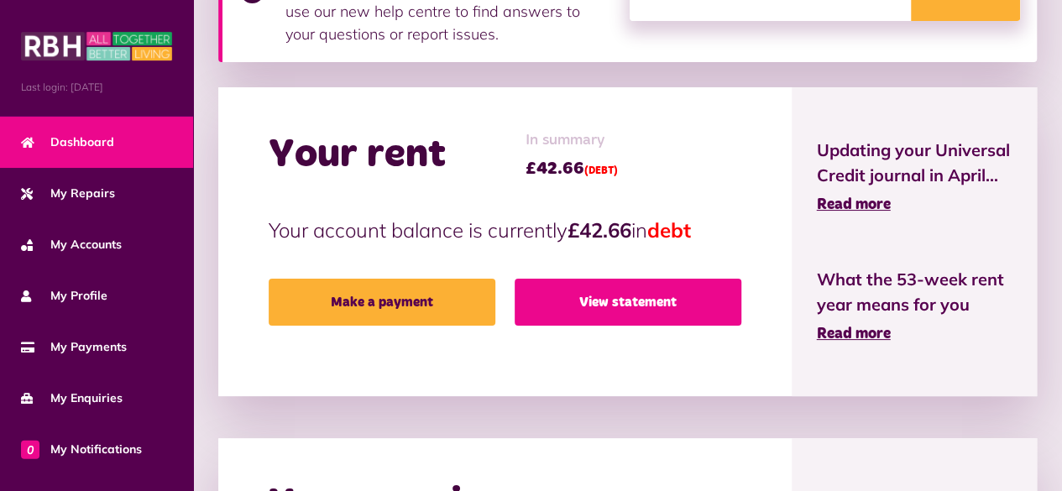
click at [609, 307] on link "View statement" at bounding box center [627, 302] width 227 height 47
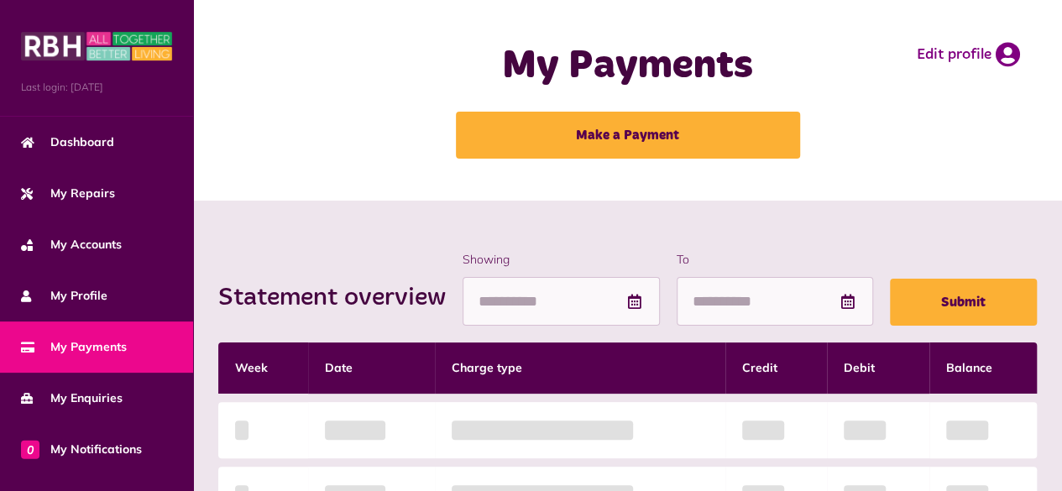
scroll to position [429, 0]
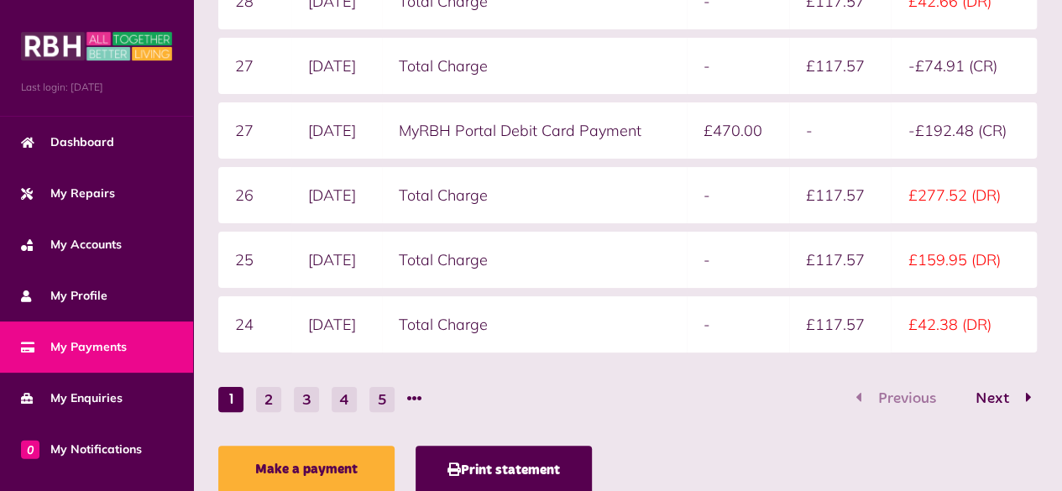
drag, startPoint x: 1058, startPoint y: 298, endPoint x: 1057, endPoint y: 310, distance: 11.8
click at [1057, 310] on div "Statement overview Showing To Submit Week Date Charge type Credit Debit Balance…" at bounding box center [627, 162] width 869 height 781
click at [269, 410] on button "2" at bounding box center [268, 399] width 25 height 25
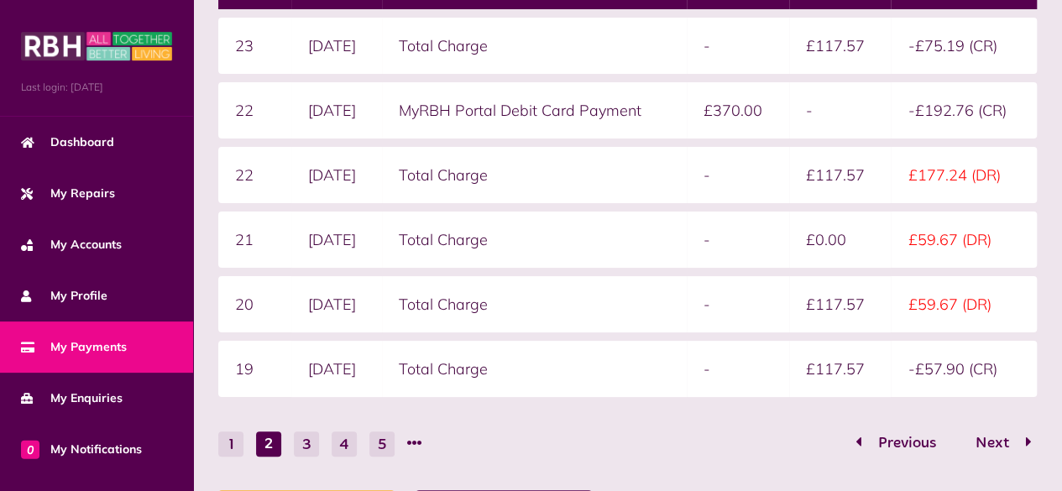
scroll to position [386, 0]
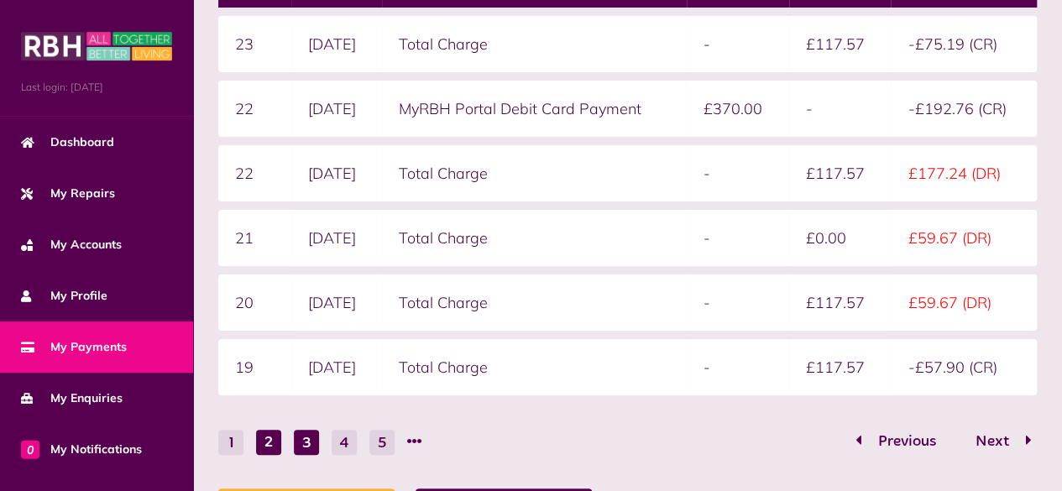
click at [306, 449] on button "3" at bounding box center [306, 442] width 25 height 25
click at [337, 445] on button "4" at bounding box center [344, 442] width 25 height 25
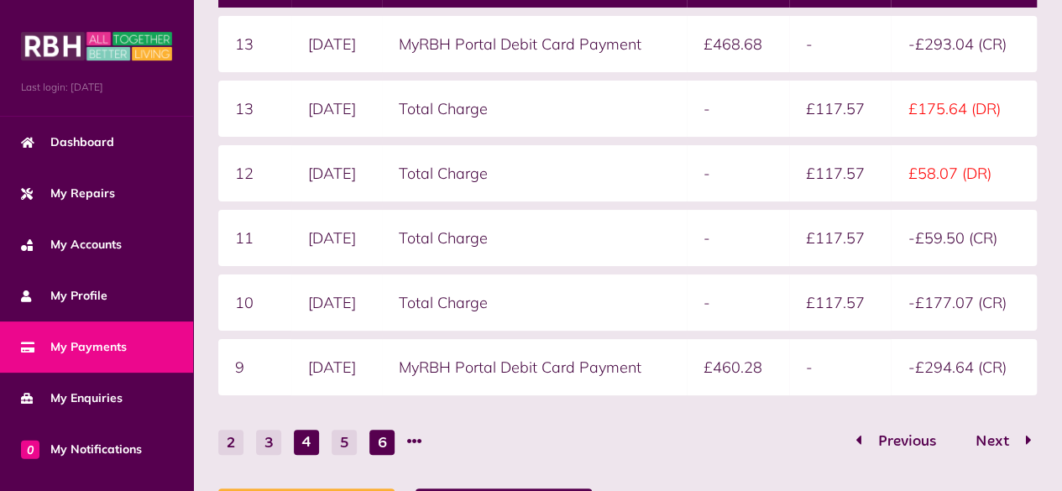
click at [378, 445] on button "6" at bounding box center [381, 442] width 25 height 25
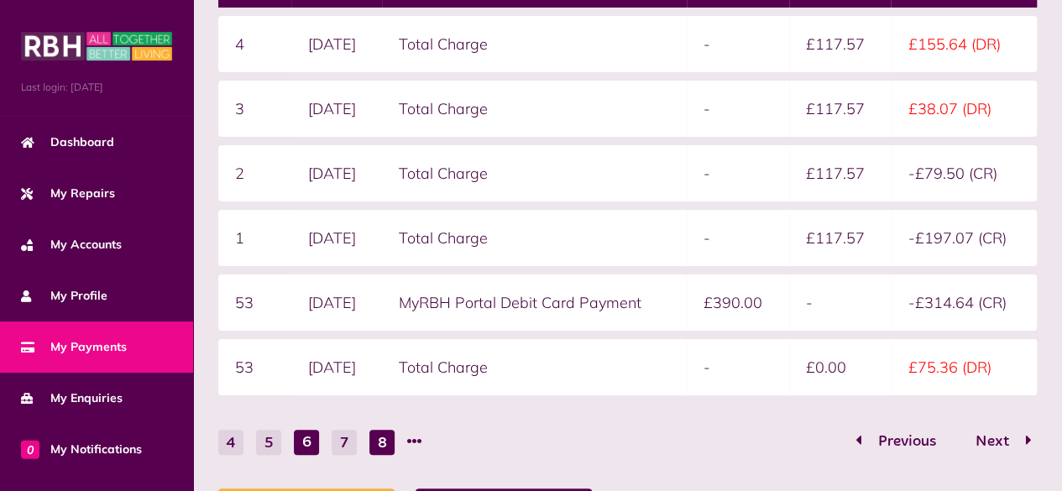
click at [377, 444] on button "8" at bounding box center [381, 442] width 25 height 25
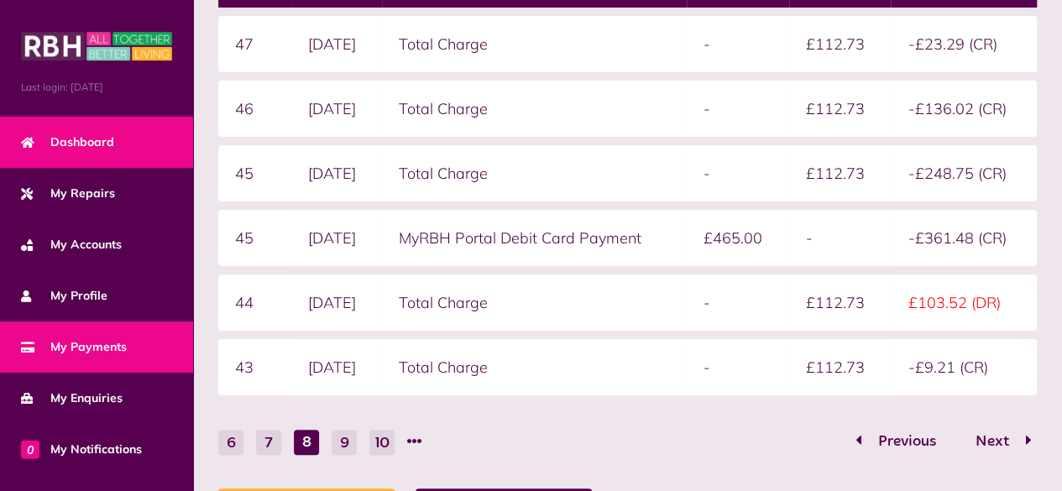
click at [69, 142] on span "Dashboard" at bounding box center [67, 142] width 93 height 18
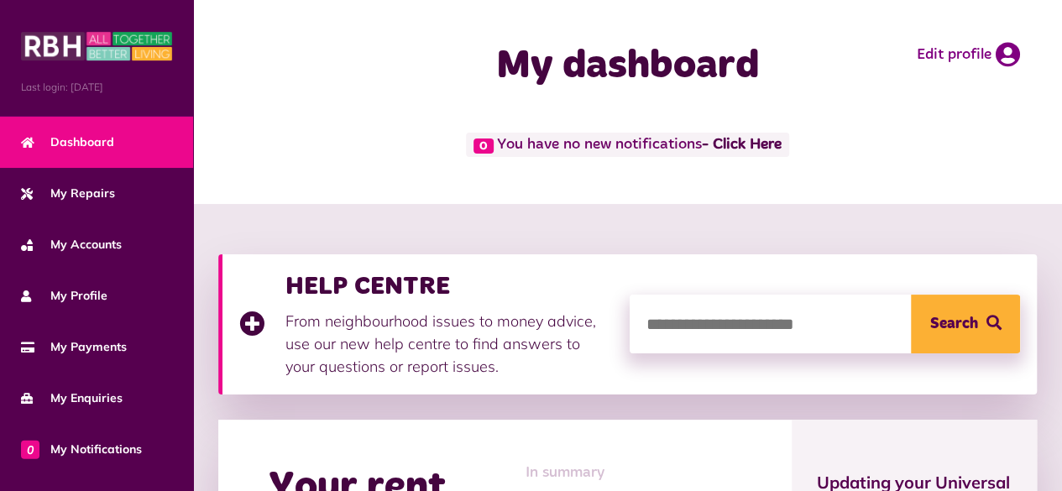
scroll to position [430, 0]
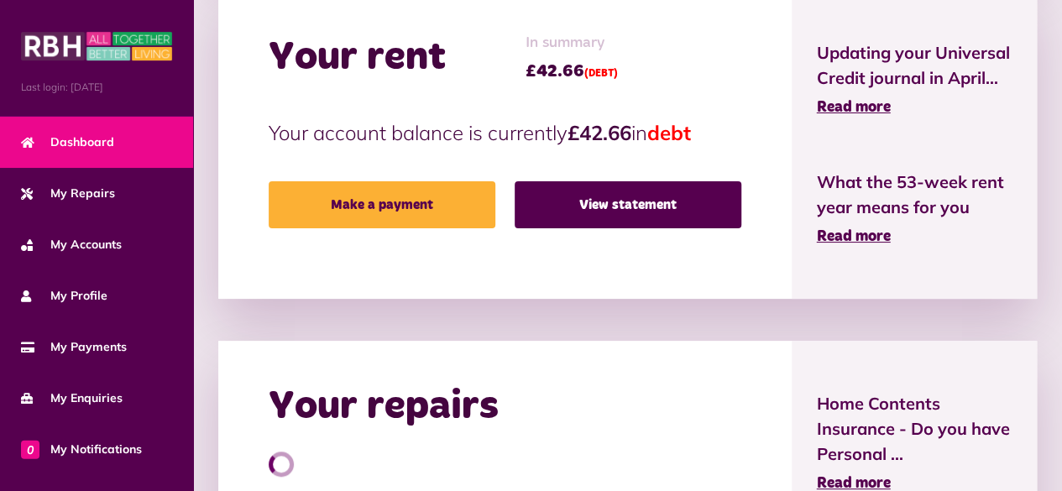
click at [656, 233] on div "Your rent In summary £42.66 (DEBT) Your account balance is currently £42.66 in …" at bounding box center [504, 144] width 573 height 309
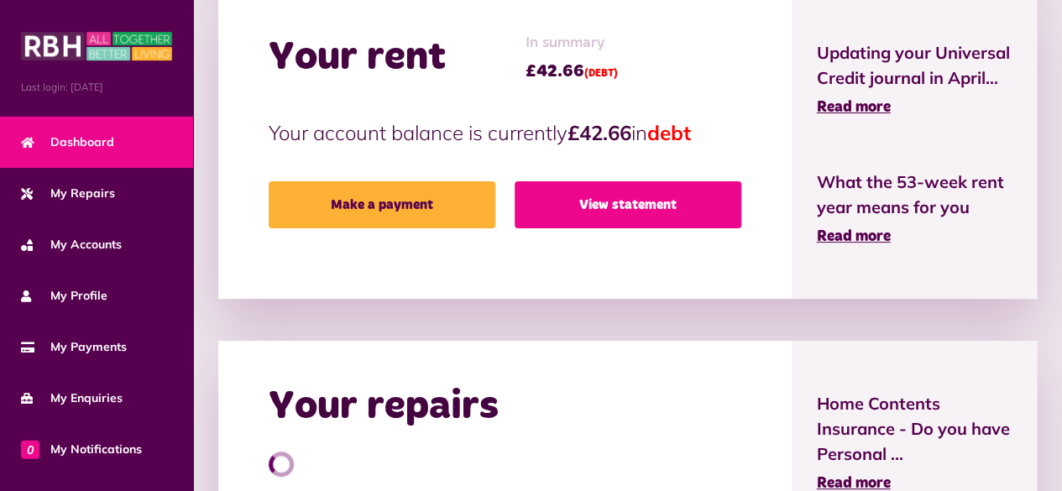
click at [650, 211] on link "View statement" at bounding box center [627, 204] width 227 height 47
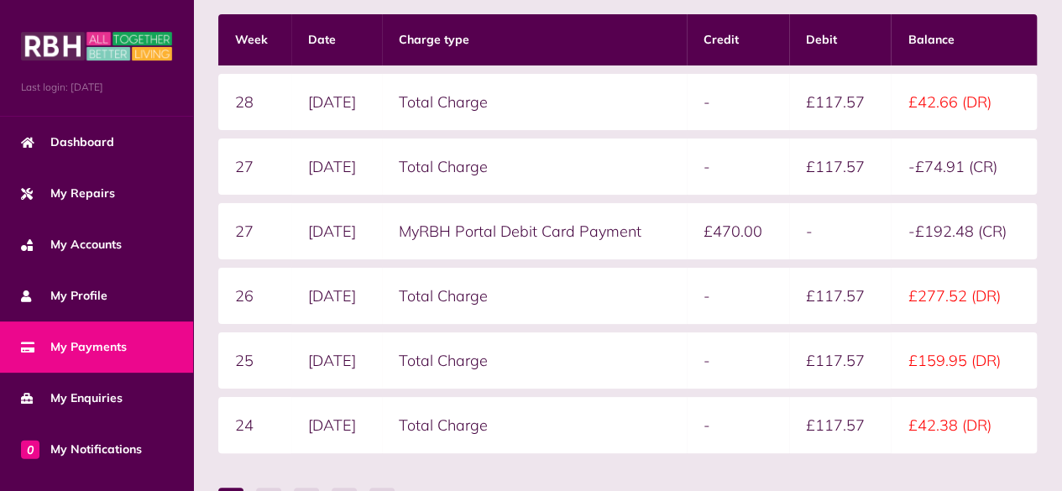
scroll to position [324, 0]
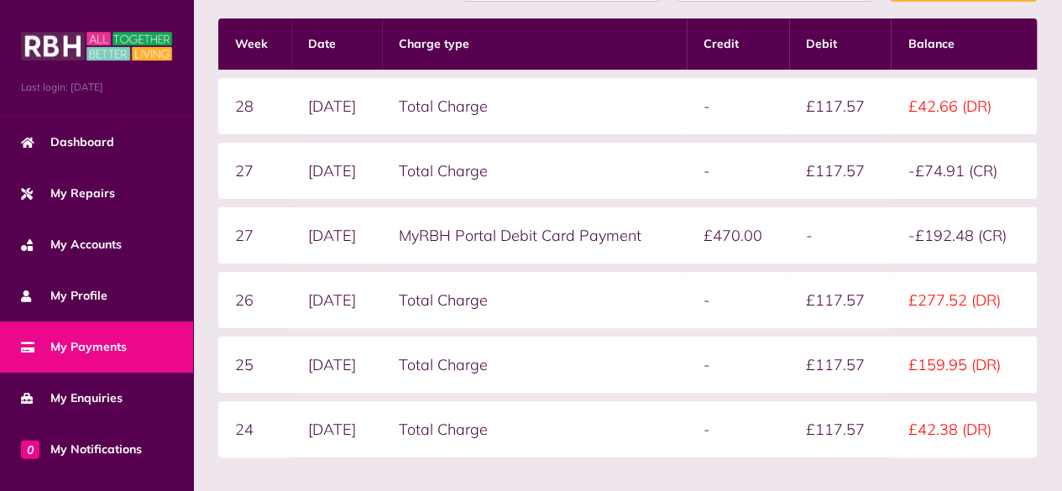
click at [621, 258] on td "MyRBH Portal Debit Card Payment" at bounding box center [534, 235] width 305 height 56
click at [540, 231] on td "MyRBH Portal Debit Card Payment" at bounding box center [534, 235] width 305 height 56
click at [478, 179] on td "Total Charge" at bounding box center [534, 171] width 305 height 56
